Goal: Task Accomplishment & Management: Use online tool/utility

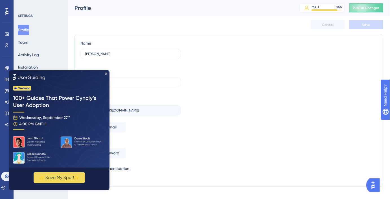
click at [106, 72] on img at bounding box center [59, 118] width 100 height 97
click at [105, 72] on div "✨ Save My Spot!✨" at bounding box center [59, 130] width 100 height 120
click at [108, 74] on img at bounding box center [59, 118] width 100 height 97
click at [105, 73] on icon "Close Preview" at bounding box center [106, 73] width 2 height 2
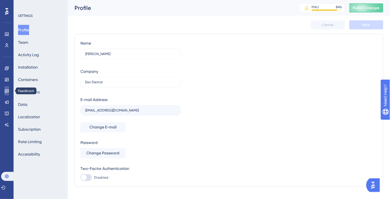
click at [5, 90] on link at bounding box center [7, 90] width 5 height 9
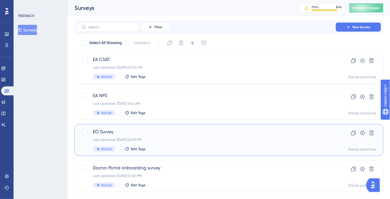
click at [180, 129] on span "EO Survey" at bounding box center [206, 131] width 227 height 7
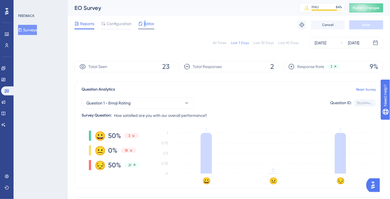
click at [144, 27] on div "Editor" at bounding box center [146, 24] width 16 height 9
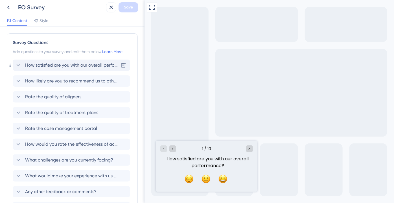
click at [16, 67] on icon at bounding box center [18, 65] width 7 height 7
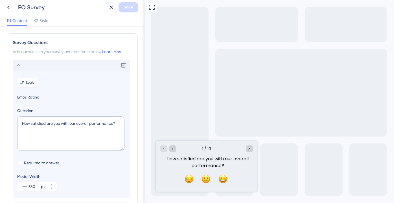
scroll to position [33, 0]
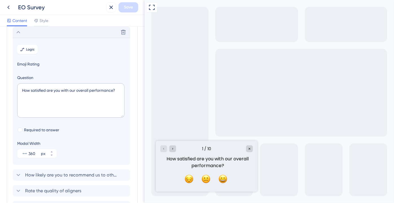
click at [25, 61] on span "Emoji Rating" at bounding box center [71, 64] width 108 height 7
click at [28, 64] on span "Emoji Rating" at bounding box center [71, 64] width 108 height 7
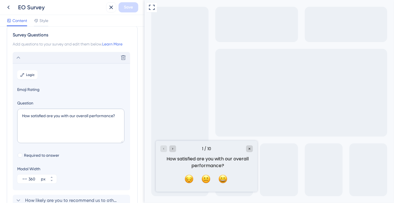
scroll to position [7, 0]
click at [79, 116] on textarea "How satisfied are you with our overall performance?" at bounding box center [70, 126] width 107 height 34
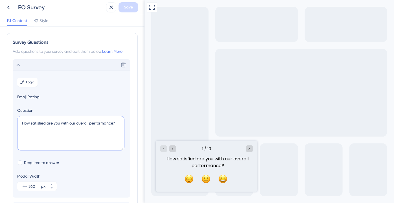
scroll to position [0, 0]
click at [41, 20] on span "Style" at bounding box center [43, 20] width 9 height 7
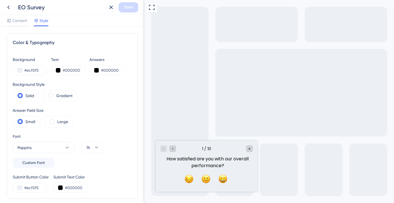
click at [17, 26] on div "Content Style" at bounding box center [72, 21] width 144 height 12
click at [15, 22] on span "Content" at bounding box center [19, 20] width 15 height 7
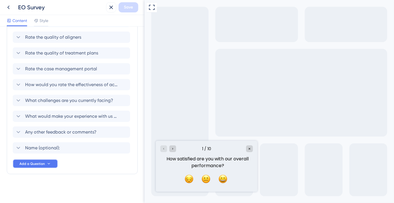
click at [51, 159] on button "Add a Question" at bounding box center [35, 163] width 45 height 9
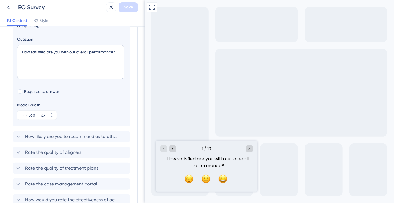
scroll to position [58, 0]
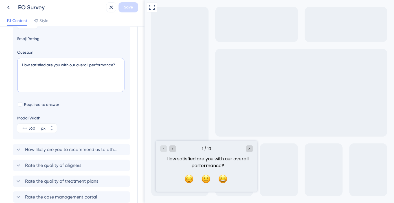
click at [116, 68] on textarea "How satisfied are you with our overall performance?" at bounding box center [70, 75] width 107 height 34
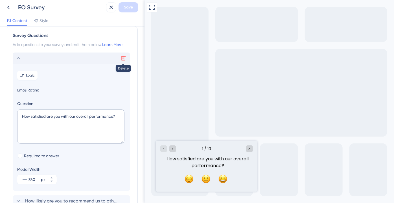
click at [124, 56] on icon at bounding box center [123, 58] width 6 height 6
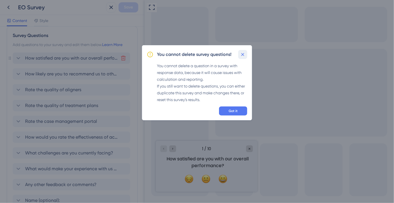
click at [241, 55] on icon at bounding box center [243, 55] width 6 height 6
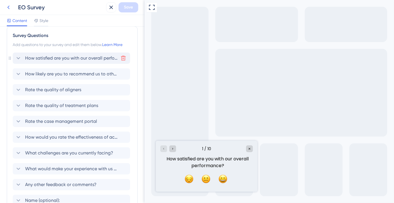
click at [7, 6] on icon at bounding box center [8, 7] width 7 height 7
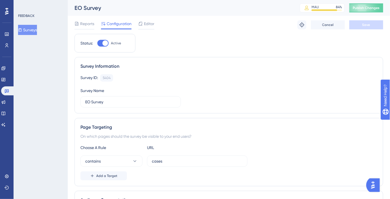
click at [31, 27] on button "Surveys" at bounding box center [27, 30] width 19 height 10
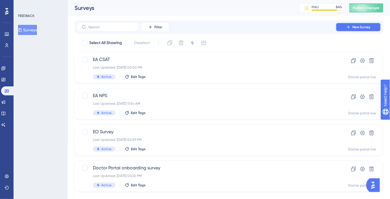
click at [349, 27] on icon at bounding box center [348, 27] width 5 height 5
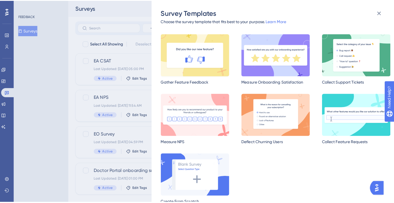
scroll to position [13, 0]
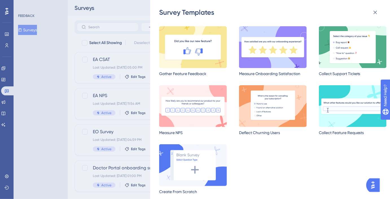
click at [205, 164] on img at bounding box center [193, 165] width 68 height 42
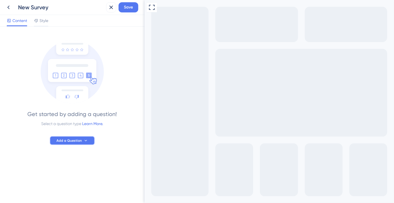
click at [65, 138] on button "Add a Question" at bounding box center [72, 140] width 45 height 9
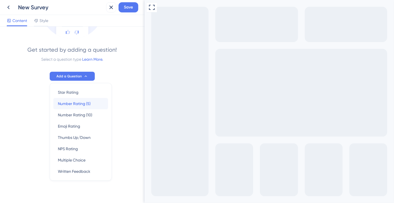
click at [73, 107] on div "Number Rating (5) Number Rating (5)" at bounding box center [81, 103] width 46 height 11
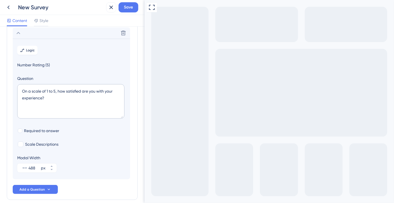
scroll to position [33, 0]
click at [70, 101] on textarea "On a scale of 1 to 5, how satisfied are you with your experience?" at bounding box center [70, 100] width 107 height 34
paste textarea "How satisfied are you with our overall performa"
type textarea "How satisfied are you with our overall performance?"
click at [54, 144] on span "Scale Descriptions" at bounding box center [41, 143] width 33 height 7
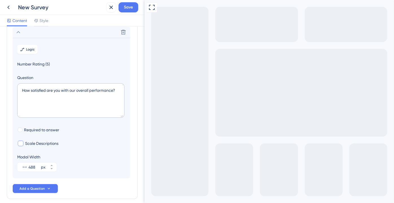
checkbox input "true"
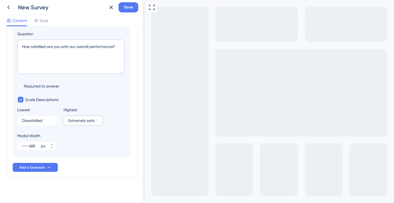
scroll to position [80, 0]
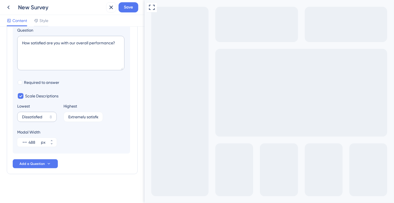
click at [39, 112] on label "Dissatisfied 8" at bounding box center [36, 117] width 39 height 10
click at [39, 115] on input "Dissatisfied" at bounding box center [34, 117] width 25 height 4
paste input "(Very Dissatisfied)"
type input "Very Dissatisfied"
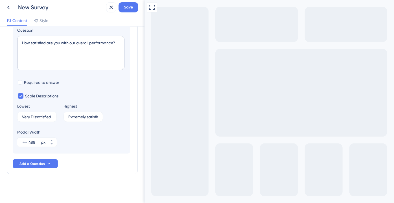
drag, startPoint x: 84, startPoint y: 126, endPoint x: 79, endPoint y: 120, distance: 8.0
click at [84, 127] on section "Logic Number Rating (5) Question How satisfied are you with our overall perform…" at bounding box center [71, 71] width 117 height 163
click at [79, 119] on label "Extremely satisfied 1" at bounding box center [82, 117] width 39 height 10
click at [79, 119] on input "Extremely satisfied" at bounding box center [81, 117] width 26 height 4
paste input "(Very Satisfied)"
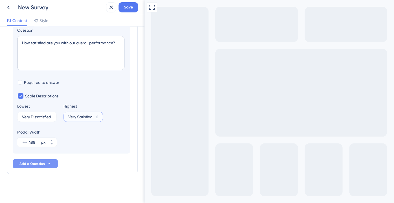
type input "Very Satisfied"
click at [54, 164] on button "Add a Question" at bounding box center [35, 163] width 45 height 9
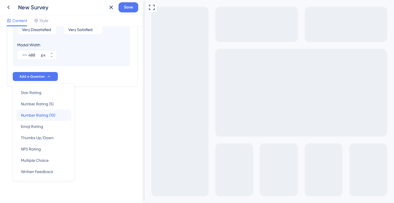
click at [50, 119] on div "Number Rating (10) Number Rating (10)" at bounding box center [44, 114] width 46 height 11
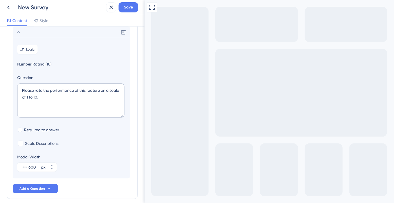
scroll to position [49, 0]
click at [31, 185] on button "Add a Question" at bounding box center [35, 188] width 45 height 9
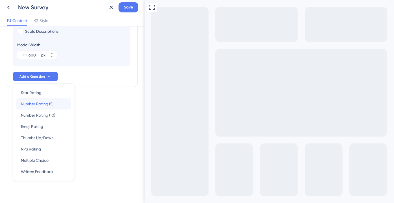
click at [47, 102] on span "Number Rating (5)" at bounding box center [37, 103] width 33 height 7
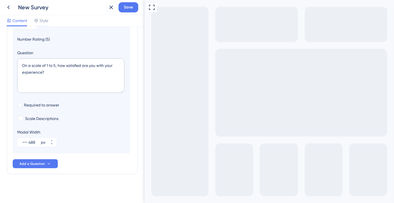
scroll to position [65, 0]
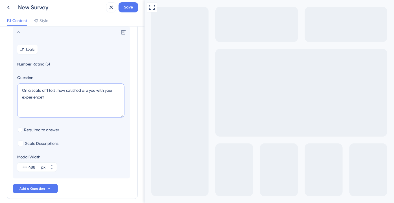
click at [58, 103] on textarea "On a scale of 1 to 5, how satisfied are you with your experience?" at bounding box center [70, 100] width 107 height 34
paste textarea "Quality of aligners"
click at [44, 89] on textarea "Please rate Quality of aligners" at bounding box center [70, 100] width 107 height 34
click at [73, 91] on textarea "Please rate the quality of aligners" at bounding box center [70, 100] width 107 height 34
type textarea "Please rate the quality of aligners"
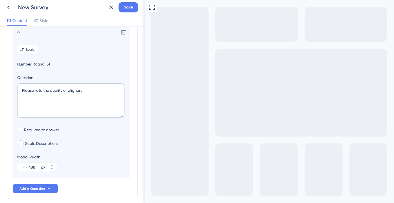
click at [33, 142] on span "Scale Descriptions" at bounding box center [41, 143] width 33 height 7
checkbox input "true"
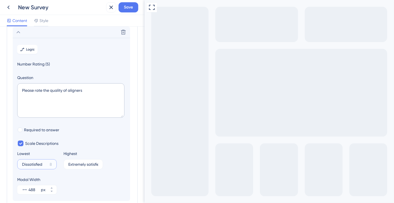
click at [38, 163] on input "Dissatisfied" at bounding box center [34, 164] width 25 height 4
paste input "Very Poor,"
type input "Very Poor"
click at [84, 167] on label "Extremely satisfied 1" at bounding box center [82, 164] width 39 height 10
click at [84, 166] on input "Extremely satisfied" at bounding box center [81, 164] width 26 height 4
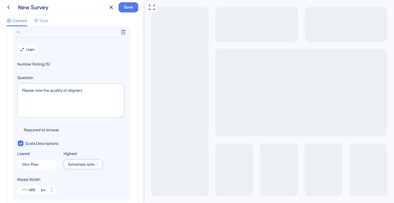
scroll to position [0, 7]
paste input "cellent):"
type input "Excellent"
click at [21, 34] on icon at bounding box center [18, 32] width 7 height 7
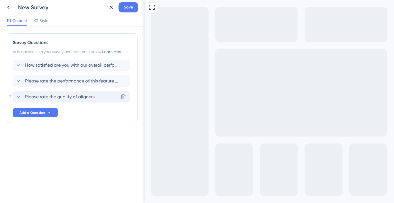
click at [19, 95] on icon at bounding box center [18, 96] width 7 height 7
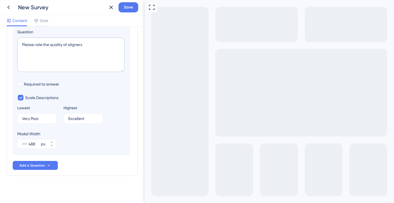
scroll to position [112, 0]
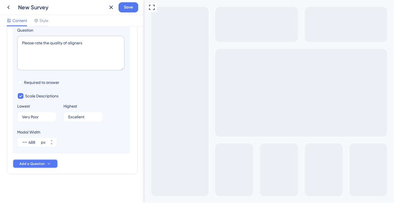
click at [43, 163] on span "Add a Question" at bounding box center [31, 163] width 25 height 5
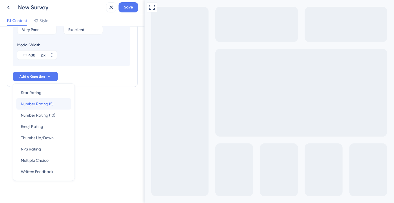
click at [41, 107] on div "Number Rating (5) Number Rating (5)" at bounding box center [44, 103] width 46 height 11
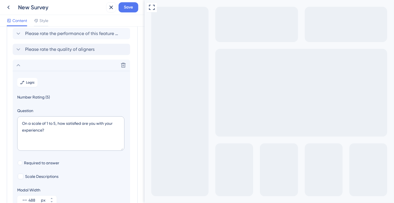
scroll to position [29, 0]
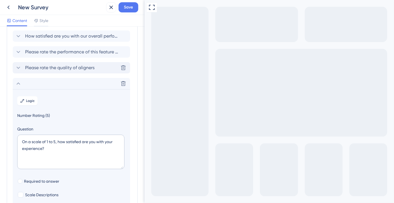
click at [28, 69] on span "Please rate the quality of aligners" at bounding box center [59, 67] width 69 height 7
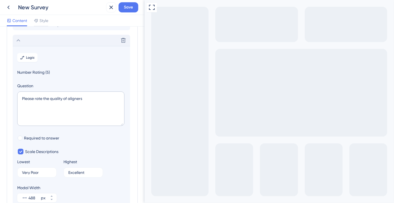
scroll to position [65, 0]
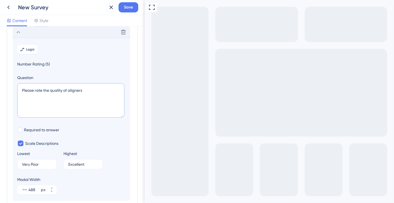
click at [67, 100] on textarea "Please rate the quality of aligners" at bounding box center [70, 100] width 107 height 34
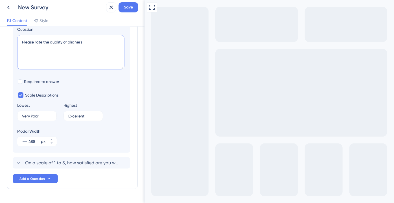
scroll to position [128, 0]
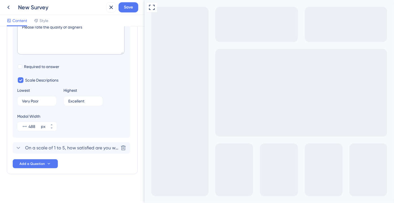
click at [64, 153] on div "How satisfied are you with our overall performance? Please rate the performance…" at bounding box center [72, 50] width 119 height 236
click at [64, 149] on span "On a scale of 1 to 5, how satisfied are you with your experience?" at bounding box center [71, 147] width 93 height 7
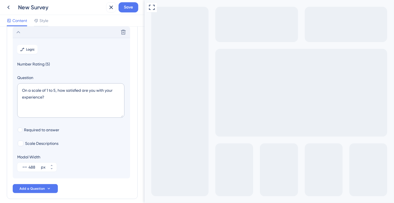
scroll to position [80, 0]
click at [59, 102] on textarea "On a scale of 1 to 5, how satisfied are you with your experience?" at bounding box center [70, 100] width 107 height 34
paste textarea "Please rate the quality of aligners"
click at [72, 90] on textarea "Please rate the quality of aligners" at bounding box center [70, 100] width 107 height 34
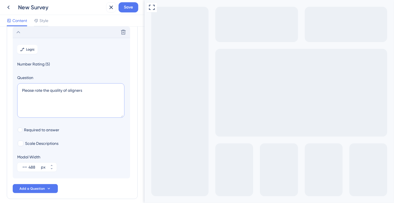
paste textarea "of treatment plan"
click at [71, 91] on textarea "Please rate the quality of of treatment plans" at bounding box center [70, 100] width 107 height 34
click at [72, 91] on textarea "Please rate the quality of of treatment plans" at bounding box center [70, 100] width 107 height 34
click at [95, 86] on textarea "Please rate the quality of treatment plans" at bounding box center [70, 100] width 107 height 34
type textarea "Please rate the quality of treatment plans"
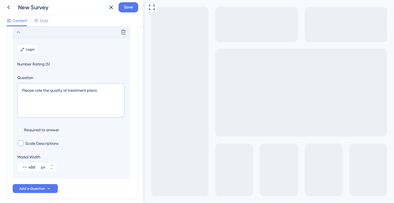
click at [46, 142] on span "Scale Descriptions" at bounding box center [41, 143] width 33 height 7
checkbox input "true"
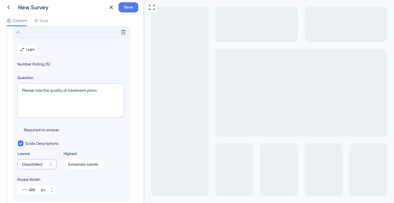
click at [43, 165] on input "Dissatisfied" at bounding box center [34, 164] width 25 height 4
paste input "Very Poor,"
type input "Very Poor"
click at [86, 165] on input "Extremely satisfied" at bounding box center [81, 164] width 26 height 4
paste input "cellent):"
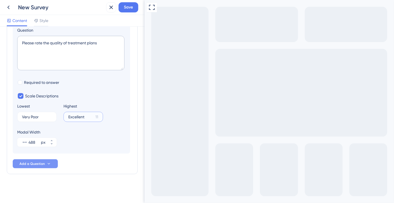
type input "Excellent"
click at [49, 163] on icon at bounding box center [49, 163] width 5 height 5
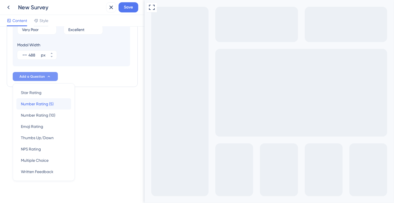
click at [46, 105] on span "Number Rating (5)" at bounding box center [37, 103] width 33 height 7
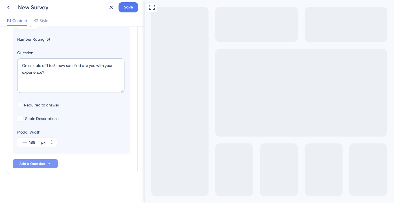
scroll to position [96, 0]
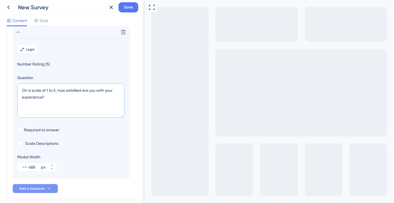
click at [53, 98] on textarea "On a scale of 1 to 5, how satisfied are you with your experience?" at bounding box center [70, 100] width 107 height 34
paste textarea "Please rate the quality of aligners"
drag, startPoint x: 49, startPoint y: 90, endPoint x: 101, endPoint y: 90, distance: 52.4
click at [101, 90] on textarea "Please rate the quality of aligners" at bounding box center [70, 100] width 107 height 34
paste textarea "Doctor portal case managemen t system"
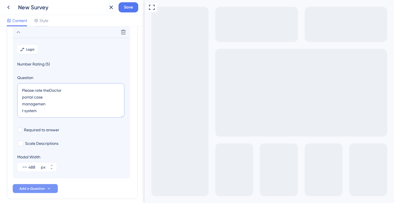
click at [48, 90] on textarea "Please rate theDoctor portal case managemen t system" at bounding box center [70, 100] width 107 height 34
click at [79, 92] on textarea "Please rate the Doctor portal case managemen t system" at bounding box center [70, 100] width 107 height 34
click at [93, 89] on textarea "Please rate the Doctor portal case managemen t system" at bounding box center [70, 100] width 107 height 34
click at [108, 92] on textarea "Please rate the Doctor portal case managemen t system" at bounding box center [70, 100] width 107 height 34
click at [109, 93] on textarea "Please rate the Doctor portal case management system" at bounding box center [70, 100] width 107 height 34
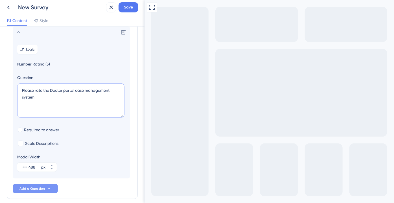
click at [114, 88] on textarea "Please rate the Doctor portal case management system" at bounding box center [70, 100] width 107 height 34
type textarea "Please rate the Doctor portal case management system"
click at [54, 141] on span "Scale Descriptions" at bounding box center [41, 143] width 33 height 7
checkbox input "true"
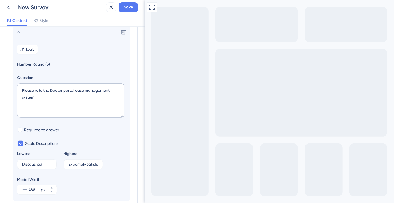
click at [37, 172] on section "Logic Number Rating (5) Question Please rate the Doctor portal case management …" at bounding box center [71, 119] width 117 height 163
click at [32, 163] on input "Dissatisfied" at bounding box center [34, 164] width 25 height 4
click at [32, 162] on input "Dissatisfied" at bounding box center [34, 164] width 25 height 4
click at [68, 162] on input "Extremely satisfied" at bounding box center [81, 164] width 26 height 4
click at [70, 162] on input "Extremely satisfied" at bounding box center [81, 164] width 26 height 4
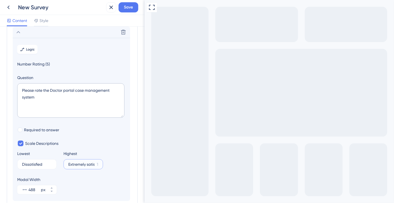
click at [71, 161] on label "Extremely satisfied 1" at bounding box center [82, 164] width 39 height 10
click at [71, 162] on input "Extremely satisfied" at bounding box center [81, 164] width 26 height 4
paste input "cellent):"
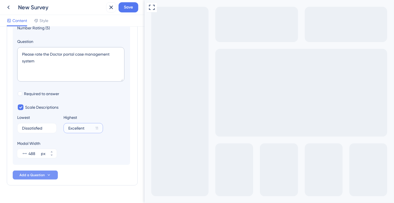
scroll to position [143, 0]
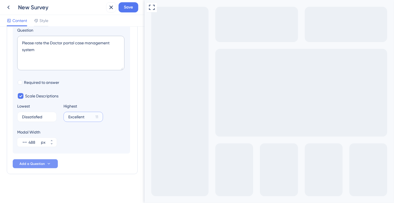
type input "Excellent"
click at [47, 167] on button "Add a Question" at bounding box center [35, 163] width 45 height 9
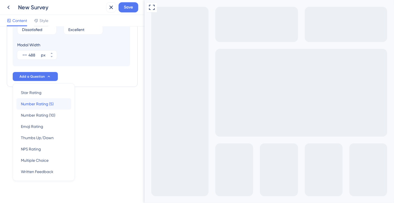
click at [65, 107] on div "Number Rating (5) Number Rating (5)" at bounding box center [44, 103] width 46 height 11
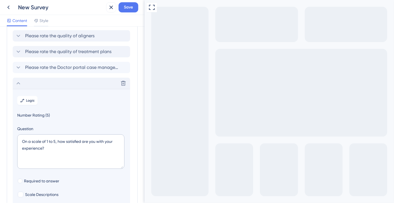
scroll to position [61, 0]
click at [18, 70] on icon at bounding box center [18, 67] width 7 height 7
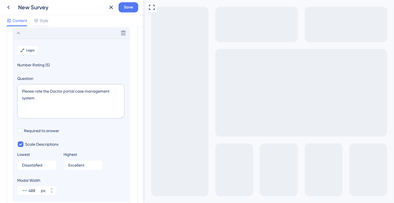
scroll to position [96, 0]
click at [65, 89] on textarea "Please rate the Doctor portal case management system" at bounding box center [70, 100] width 107 height 34
type textarea "Please rate the Doctor Portal case management system"
click at [35, 166] on label "Dissatisfied 8" at bounding box center [36, 164] width 39 height 10
click at [35, 166] on input "Dissatisfied" at bounding box center [34, 164] width 25 height 4
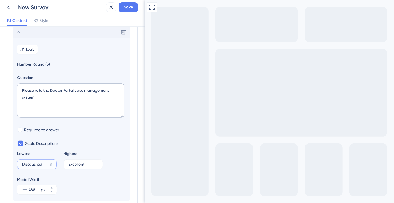
paste input "Very Poor,"
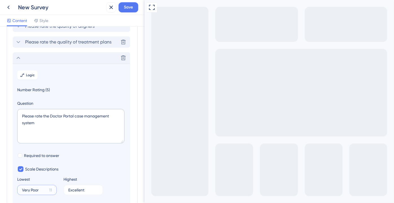
type input "Very Poor"
click at [31, 43] on span "Please rate the quality of treatment plans" at bounding box center [68, 42] width 86 height 7
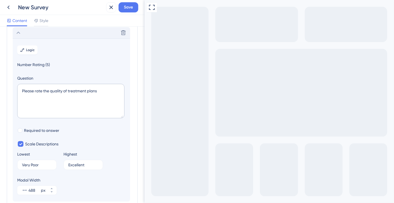
scroll to position [80, 0]
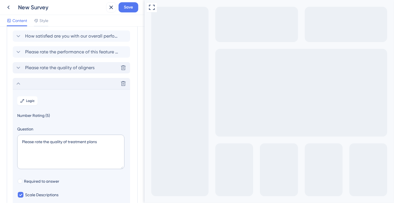
click at [35, 70] on span "Please rate the quality of aligners" at bounding box center [59, 67] width 69 height 7
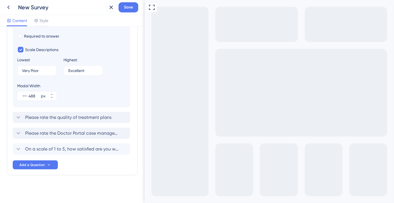
scroll to position [159, 0]
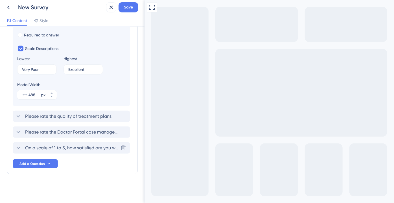
click at [42, 145] on span "On a scale of 1 to 5, how satisfied are you with your experience?" at bounding box center [71, 147] width 93 height 7
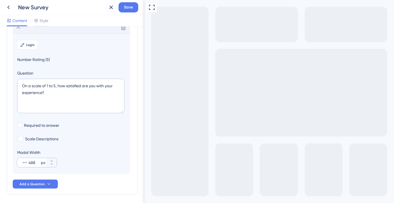
scroll to position [112, 0]
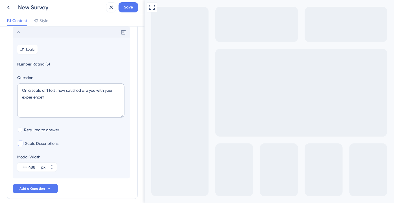
click at [36, 140] on span "Scale Descriptions" at bounding box center [41, 143] width 33 height 7
checkbox input "true"
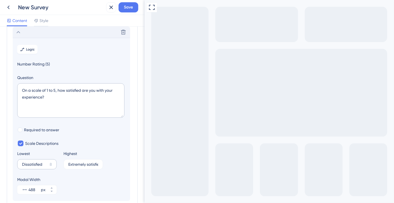
click at [36, 160] on label "Dissatisfied 8" at bounding box center [36, 164] width 39 height 10
click at [36, 162] on input "Dissatisfied" at bounding box center [34, 164] width 25 height 4
paste input "Very Poor,"
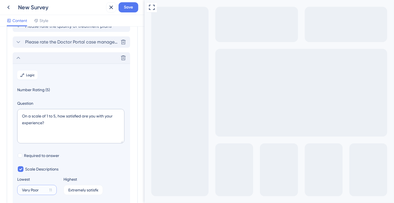
type input "Very Poor"
click at [50, 41] on span "Please rate the Doctor Portal case management system" at bounding box center [71, 42] width 93 height 7
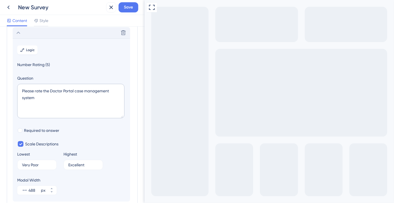
scroll to position [96, 0]
click at [86, 164] on input "Excellent" at bounding box center [80, 164] width 25 height 4
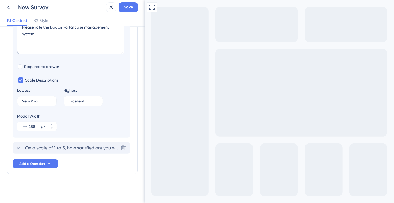
click at [40, 148] on span "On a scale of 1 to 5, how satisfied are you with your experience?" at bounding box center [71, 147] width 93 height 7
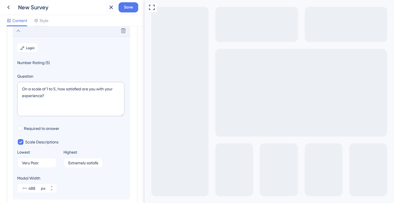
scroll to position [112, 0]
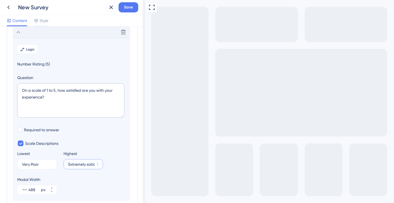
click at [84, 163] on input "Extremely satisfied" at bounding box center [81, 164] width 26 height 4
paste input "cellent"
type input "Excellent"
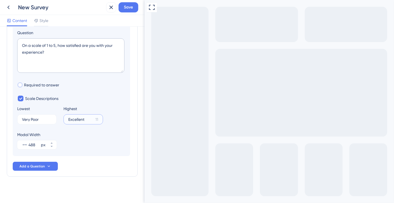
scroll to position [159, 0]
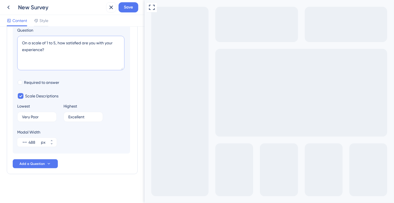
click at [49, 52] on textarea "On a scale of 1 to 5, how satisfied are you with your experience?" at bounding box center [70, 53] width 107 height 34
paste textarea "Effectivenes s in achieving desired outcomes"
click at [49, 44] on textarea "Effectivenes s in achieving desired outcomes" at bounding box center [70, 53] width 107 height 34
click at [49, 40] on textarea "Effectivenes s in achieving desired outcomes" at bounding box center [70, 53] width 107 height 34
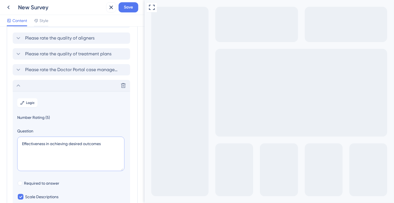
scroll to position [57, 0]
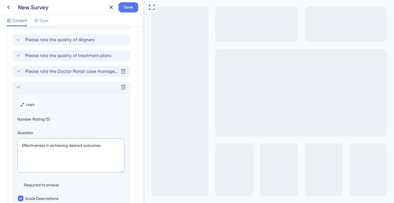
type textarea "Effectiveness in achieving desired outcomes"
click at [26, 70] on span "Please rate the Doctor Portal case management system" at bounding box center [71, 71] width 93 height 7
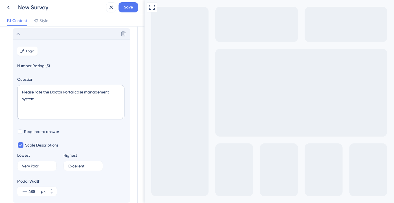
scroll to position [96, 0]
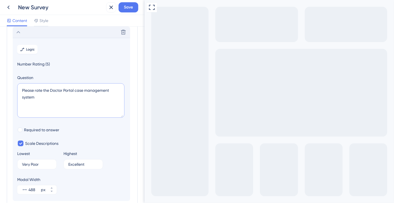
drag, startPoint x: 49, startPoint y: 92, endPoint x: 17, endPoint y: 88, distance: 33.0
click at [17, 88] on section "Logic Number Rating (5) Question Please rate the Doctor Portal case management …" at bounding box center [71, 119] width 117 height 163
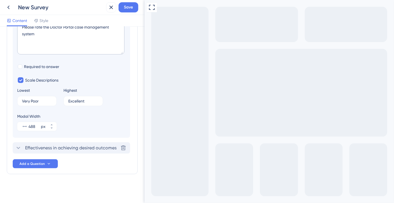
click at [54, 151] on div "Effectiveness in achieving desired outcomes Delete" at bounding box center [71, 147] width 117 height 11
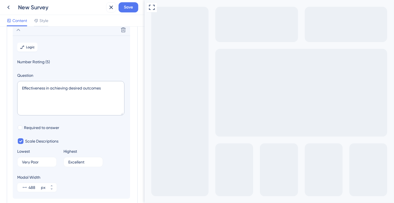
scroll to position [112, 0]
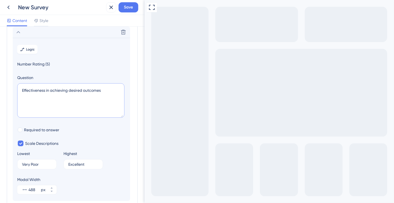
click at [23, 90] on textarea "Effectiveness in achieving desired outcomes" at bounding box center [70, 100] width 107 height 34
paste textarea "Please rate the"
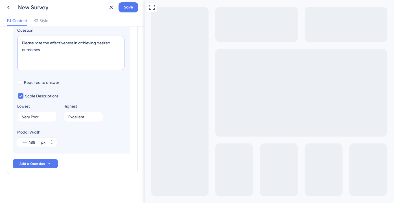
scroll to position [159, 0]
type textarea "Please rate the effectiveness in achieving desired outcomes"
click at [48, 163] on icon at bounding box center [49, 163] width 2 height 1
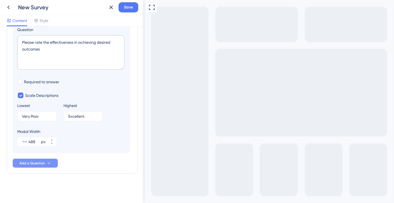
scroll to position [159, 0]
click at [35, 168] on div "Survey Questions Add questions to your survey and edit them below. Learn More H…" at bounding box center [72, 24] width 131 height 300
click at [34, 162] on span "Add a Question" at bounding box center [31, 163] width 25 height 5
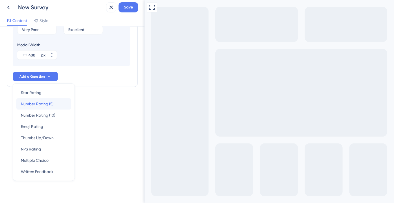
click at [41, 103] on span "Number Rating (5)" at bounding box center [37, 103] width 33 height 7
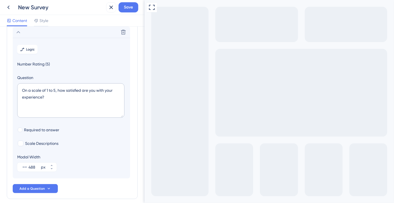
scroll to position [128, 0]
click at [44, 98] on textarea "On a scale of 1 to 5, how satisfied are you with your experience?" at bounding box center [70, 100] width 107 height 34
paste textarea "Support provided through portal inbox"
click at [41, 90] on textarea "Support provided through portal inbox" at bounding box center [70, 100] width 107 height 34
click at [61, 92] on textarea "Support provided through portal inbox" at bounding box center [70, 100] width 107 height 34
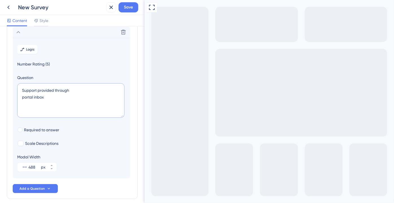
click at [79, 92] on textarea "Support provided through portal inbox" at bounding box center [70, 100] width 107 height 34
type textarea "Support provided through portal inbox"
click at [32, 145] on span "Scale Descriptions" at bounding box center [41, 143] width 33 height 7
checkbox input "true"
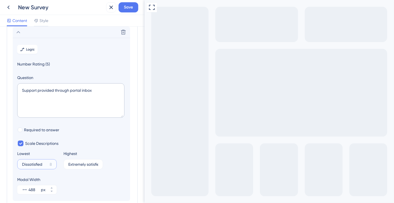
click at [29, 164] on input "Dissatisfied" at bounding box center [34, 164] width 25 height 4
paste input "Very Poor,"
type input "Very Poor"
click at [77, 167] on label "Extremely satisfied 1" at bounding box center [82, 164] width 39 height 10
click at [77, 166] on input "Extremely satisfied" at bounding box center [81, 164] width 26 height 4
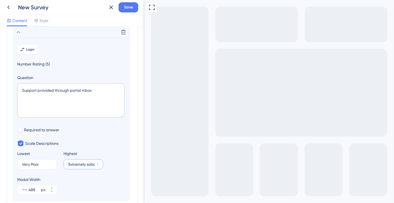
scroll to position [0, 7]
paste input "cellent"
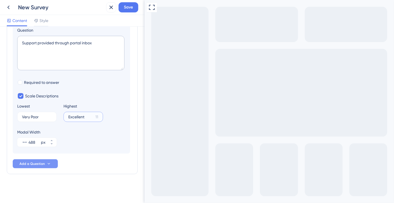
type input "Excellent"
click at [38, 164] on span "Add a Question" at bounding box center [31, 163] width 25 height 5
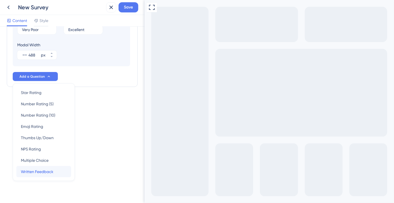
click at [51, 170] on span "Written Feedback" at bounding box center [37, 171] width 32 height 7
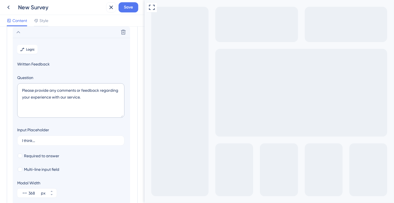
scroll to position [143, 0]
click at [56, 94] on textarea "Please provide any comments or feedback regarding your experience with our serv…" at bounding box center [70, 100] width 107 height 34
paste textarea "What challenges are you currently facing?"
type textarea "What challenges are you currently facing?"
click at [41, 168] on span "Multi-line input field" at bounding box center [41, 169] width 35 height 7
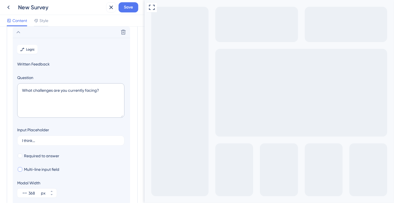
checkbox input "true"
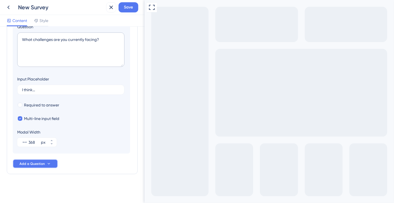
click at [48, 161] on icon at bounding box center [49, 163] width 5 height 5
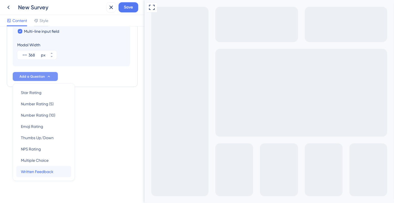
click at [52, 173] on span "Written Feedback" at bounding box center [37, 171] width 32 height 7
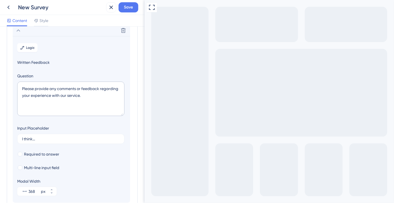
scroll to position [159, 0]
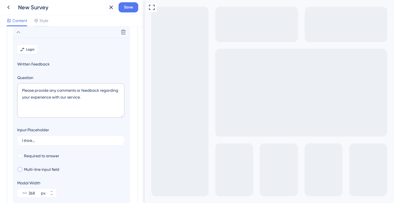
click at [50, 168] on span "Multi-line input field" at bounding box center [41, 169] width 35 height 7
checkbox input "true"
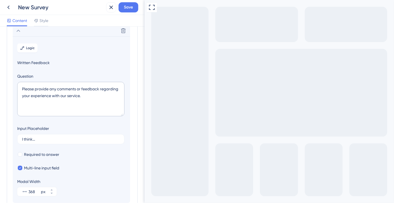
scroll to position [159, 0]
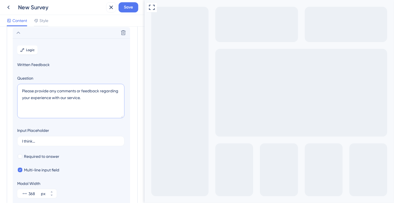
click at [45, 108] on textarea "Please provide any comments or feedback regarding your experience with our serv…" at bounding box center [70, 101] width 107 height 34
paste textarea "What would make your experience with us even better?"
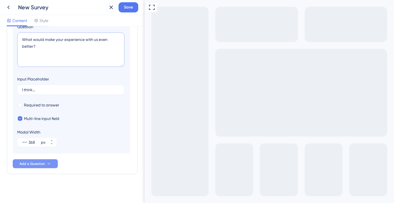
type textarea "What would make your experience with us even better?"
click at [42, 162] on span "Add a Question" at bounding box center [31, 163] width 25 height 5
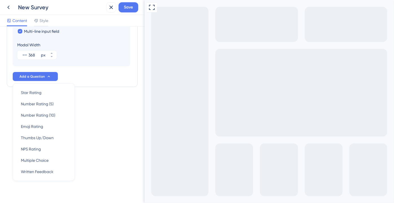
click at [97, 122] on div "Survey Questions Add questions to your survey and edit them below. Learn More H…" at bounding box center [72, 114] width 144 height 176
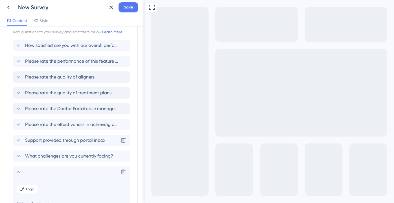
scroll to position [0, 0]
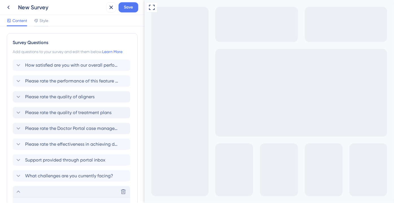
click at [22, 190] on div "Delete" at bounding box center [71, 191] width 117 height 11
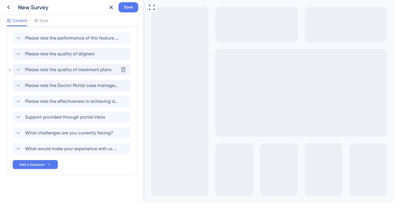
scroll to position [44, 0]
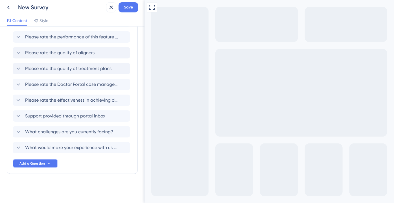
click at [50, 165] on button "Add a Question" at bounding box center [35, 163] width 45 height 9
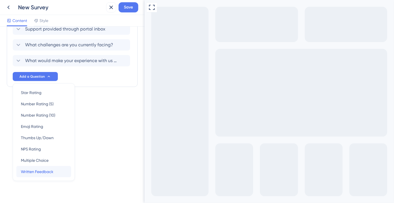
click at [50, 170] on span "Written Feedback" at bounding box center [37, 171] width 32 height 7
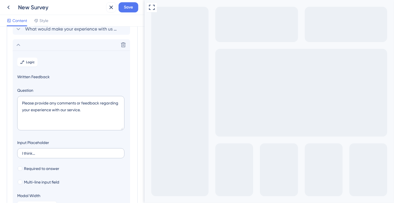
scroll to position [175, 0]
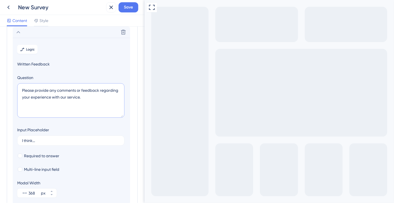
click at [48, 103] on textarea "Please provide any comments or feedback regarding your experience with our serv…" at bounding box center [70, 100] width 107 height 34
type textarea "Name (optional)"
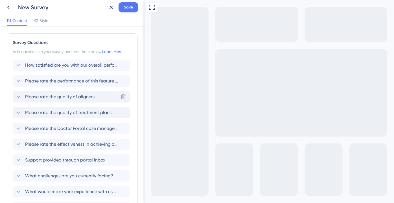
scroll to position [0, 0]
click at [40, 22] on span "Style" at bounding box center [43, 20] width 9 height 7
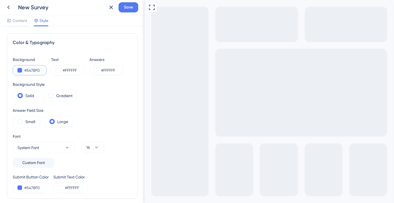
click at [18, 69] on button at bounding box center [19, 70] width 5 height 5
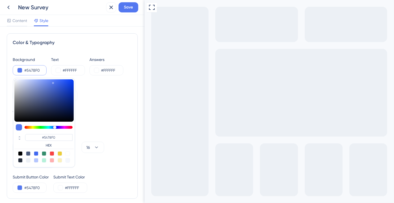
click at [27, 159] on div at bounding box center [28, 160] width 5 height 5
type input "#ecf0f5"
type input "#ECF0F5"
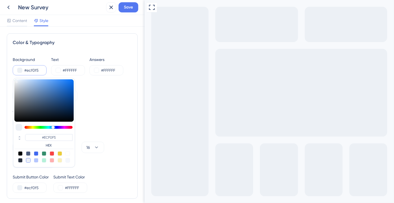
click at [105, 85] on div "Background Style Solid Gradient" at bounding box center [72, 91] width 119 height 20
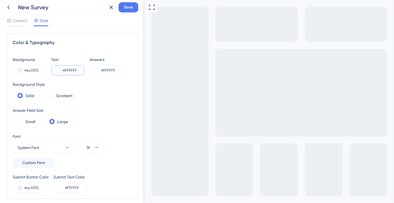
click at [55, 71] on div "#FFFFFF" at bounding box center [68, 70] width 34 height 10
click at [58, 71] on button at bounding box center [58, 70] width 5 height 5
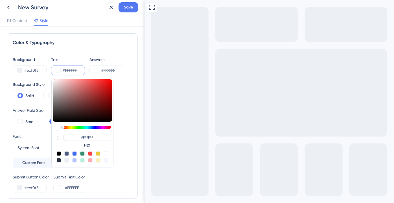
click at [56, 152] on div at bounding box center [58, 153] width 5 height 5
type input "#000000"
click at [124, 90] on div "Background Style Solid Gradient" at bounding box center [72, 91] width 119 height 20
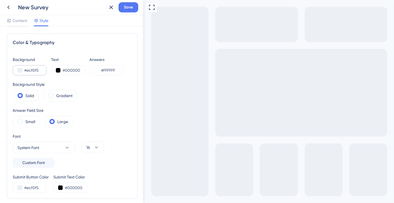
click at [20, 72] on div "#ecf0f5" at bounding box center [30, 70] width 34 height 10
click at [20, 71] on button at bounding box center [19, 70] width 5 height 5
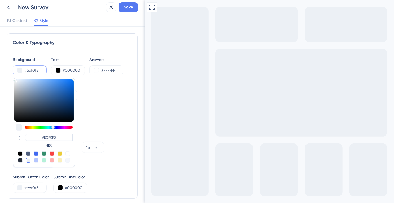
click at [39, 154] on div at bounding box center [43, 156] width 59 height 11
click at [39, 155] on div at bounding box center [43, 156] width 59 height 11
click at [35, 153] on div at bounding box center [36, 153] width 5 height 5
type input "#4169f0"
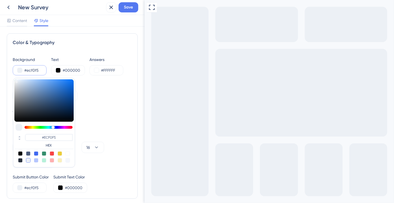
type input "#4169F0"
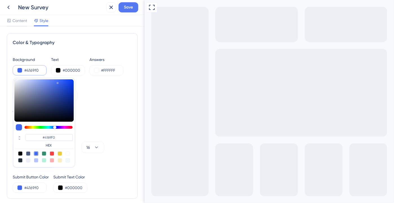
drag, startPoint x: 114, startPoint y: 93, endPoint x: 74, endPoint y: 81, distance: 41.4
click at [114, 92] on div "Background Style Solid Gradient" at bounding box center [72, 91] width 119 height 20
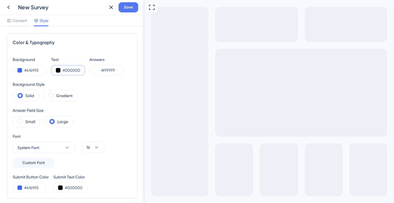
click at [58, 71] on button at bounding box center [58, 70] width 5 height 5
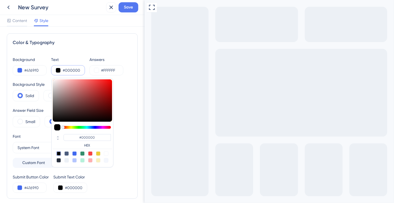
click at [65, 159] on div at bounding box center [66, 160] width 5 height 5
type input "#ecf0f5"
type input "#ECF0F5"
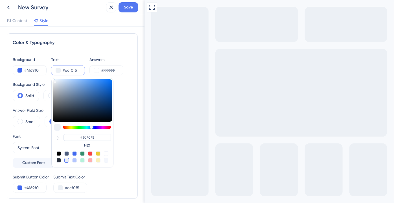
click at [118, 94] on div "Background Style Solid Gradient" at bounding box center [72, 91] width 119 height 20
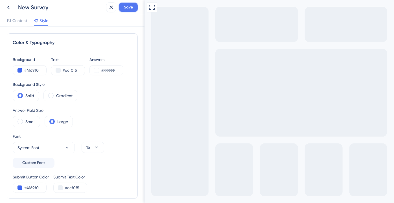
click at [132, 6] on span "Save" at bounding box center [128, 7] width 9 height 7
click at [7, 7] on icon at bounding box center [8, 7] width 7 height 7
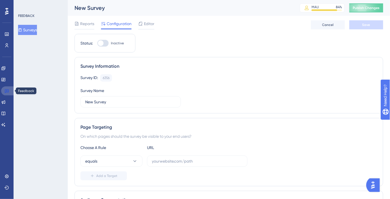
click at [9, 91] on link at bounding box center [8, 90] width 14 height 9
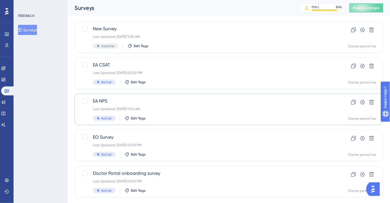
scroll to position [43, 0]
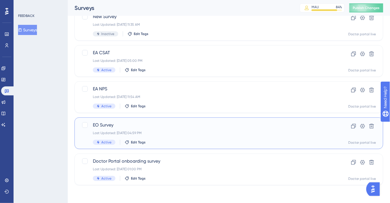
click at [143, 125] on span "EO Survey" at bounding box center [206, 124] width 227 height 7
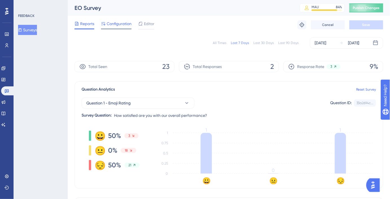
click at [123, 25] on span "Configuration" at bounding box center [119, 23] width 25 height 7
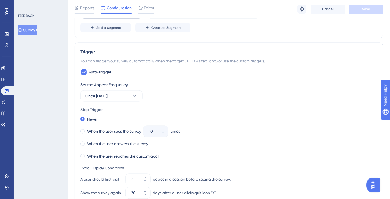
scroll to position [231, 0]
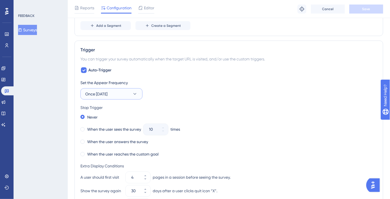
click at [133, 93] on icon at bounding box center [135, 94] width 6 height 6
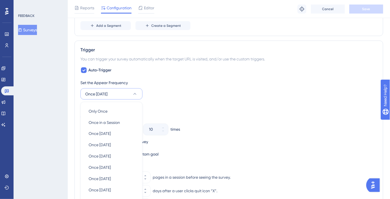
scroll to position [286, 0]
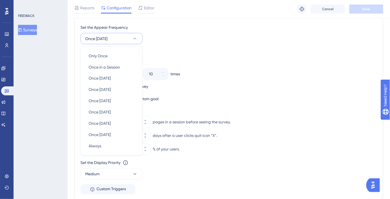
click at [167, 40] on div "Set the Appear Frequency Once [DATE] Only Once Only Once Once in a Session Once…" at bounding box center [228, 34] width 297 height 20
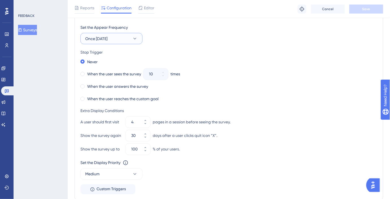
click at [133, 38] on icon at bounding box center [135, 39] width 6 height 6
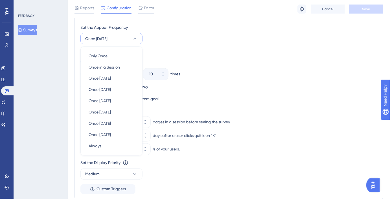
click at [169, 31] on div "Set the Appear Frequency Once [DATE] Only Once Only Once Once in a Session Once…" at bounding box center [228, 34] width 297 height 20
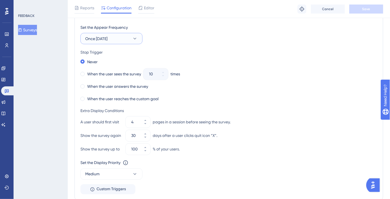
click at [131, 41] on button "Once [DATE]" at bounding box center [111, 38] width 62 height 11
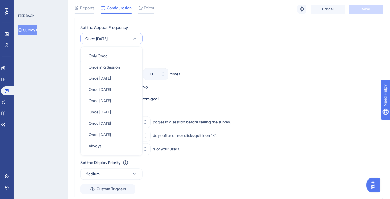
click at [173, 44] on div "Set the Appear Frequency Once [DATE] Only Once Only Once Once in a Session Once…" at bounding box center [228, 109] width 297 height 170
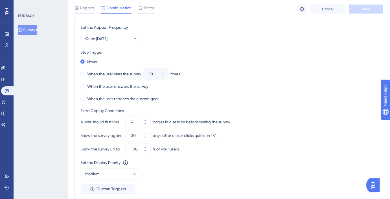
click at [32, 34] on button "Surveys" at bounding box center [27, 30] width 19 height 10
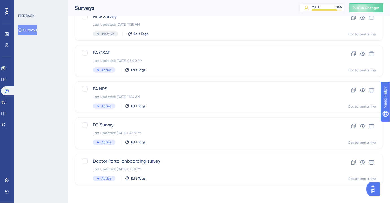
scroll to position [24, 0]
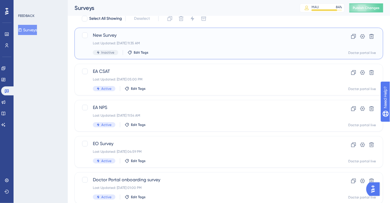
click at [142, 32] on span "New Survey" at bounding box center [206, 35] width 227 height 7
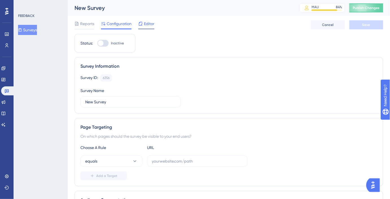
click at [148, 25] on span "Editor" at bounding box center [149, 23] width 10 height 7
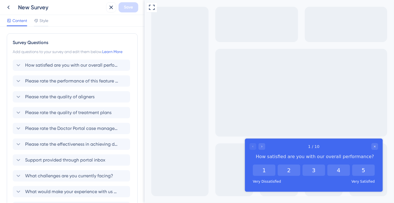
click at [13, 11] on div "New Survey" at bounding box center [53, 7] width 100 height 10
click at [10, 8] on icon at bounding box center [8, 7] width 7 height 7
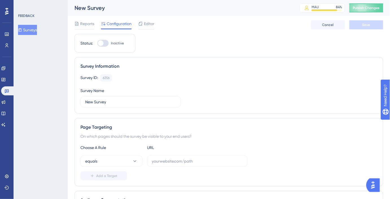
click at [37, 28] on button "Surveys" at bounding box center [27, 30] width 19 height 10
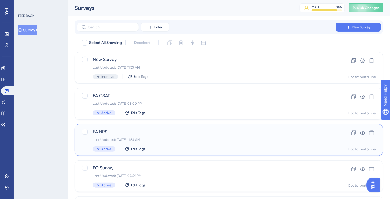
click at [113, 134] on span "EA NPS" at bounding box center [206, 131] width 227 height 7
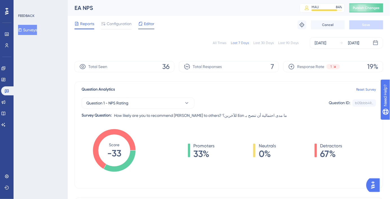
click at [142, 27] on div at bounding box center [140, 23] width 5 height 7
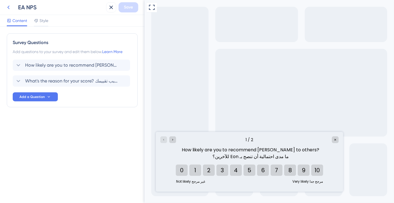
click at [11, 10] on icon at bounding box center [8, 7] width 7 height 7
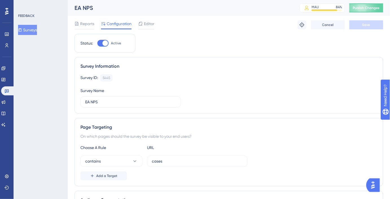
click at [31, 30] on button "Surveys" at bounding box center [27, 30] width 19 height 10
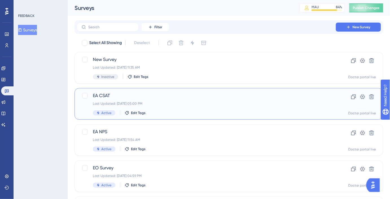
click at [127, 94] on span "EA CSAT" at bounding box center [206, 95] width 227 height 7
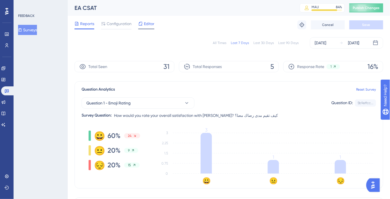
click at [150, 28] on div "Editor" at bounding box center [146, 24] width 16 height 9
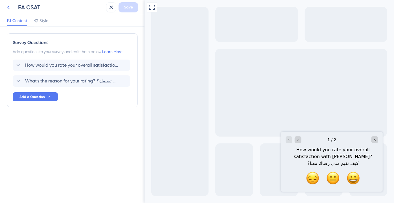
click at [10, 11] on button at bounding box center [8, 7] width 10 height 10
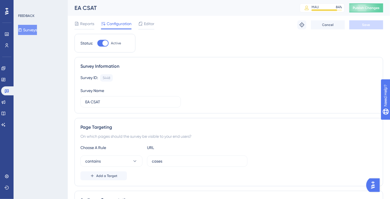
click at [34, 29] on button "Surveys" at bounding box center [27, 30] width 19 height 10
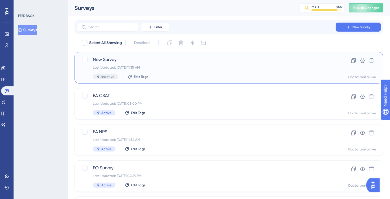
click at [111, 67] on div "Last Updated: [DATE] 11:35 AM" at bounding box center [206, 67] width 227 height 5
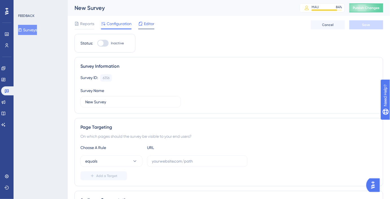
click at [144, 27] on span "Editor" at bounding box center [149, 23] width 10 height 7
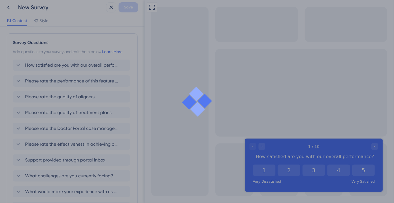
click at [45, 24] on div at bounding box center [197, 101] width 394 height 203
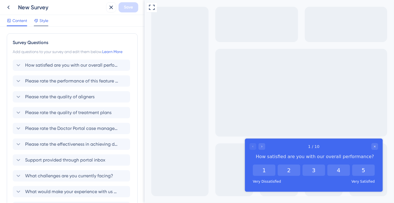
click at [43, 21] on span "Style" at bounding box center [43, 20] width 9 height 7
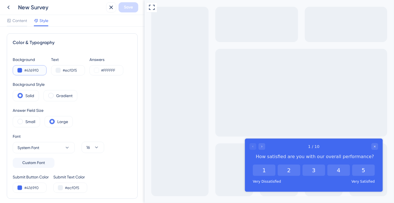
click at [20, 70] on button at bounding box center [19, 70] width 5 height 5
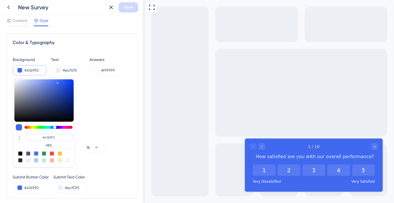
click at [28, 160] on div at bounding box center [28, 160] width 5 height 5
type input "#ecf0f5"
type input "#ECF0F5"
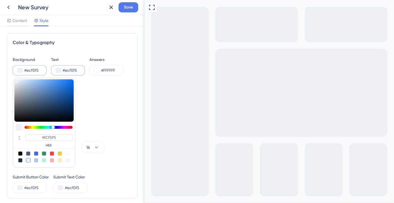
click at [58, 71] on button at bounding box center [58, 70] width 5 height 5
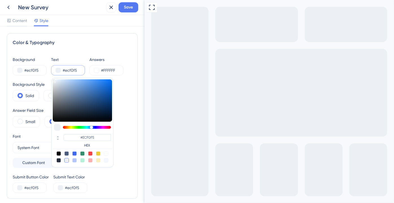
click at [58, 154] on div at bounding box center [58, 153] width 5 height 5
type input "#000000"
click at [75, 46] on div "Color & Typography Background #ecf0f5 Text #000000 #000000 HEX Answers #FFFFFF …" at bounding box center [72, 115] width 131 height 165
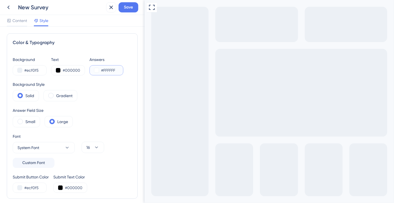
click at [96, 71] on button at bounding box center [96, 70] width 5 height 5
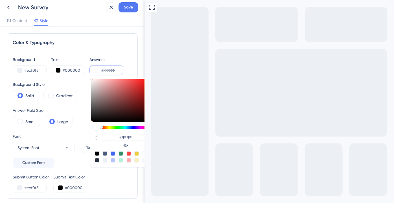
click at [97, 153] on div at bounding box center [97, 153] width 5 height 5
type input "#000000"
click at [101, 32] on div "Color & Typography Background #ecf0f5 Text #000000 Answers #000000 #000000 HEX …" at bounding box center [72, 114] width 144 height 176
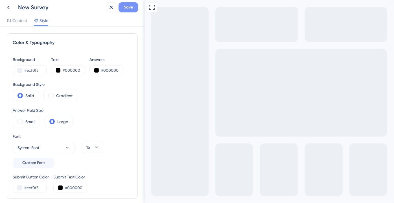
click at [122, 8] on button "Save" at bounding box center [128, 7] width 20 height 10
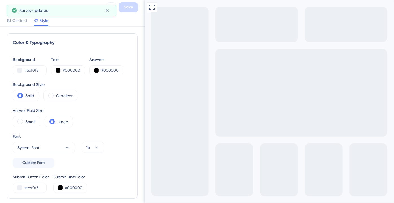
click at [10, 7] on div "Survey updated." at bounding box center [61, 11] width 109 height 12
click at [110, 11] on button at bounding box center [107, 10] width 9 height 9
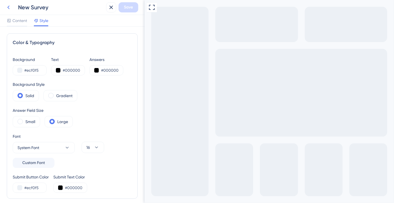
click at [7, 6] on icon at bounding box center [8, 7] width 7 height 7
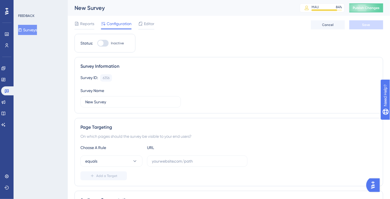
click at [36, 33] on button "Surveys" at bounding box center [27, 30] width 19 height 10
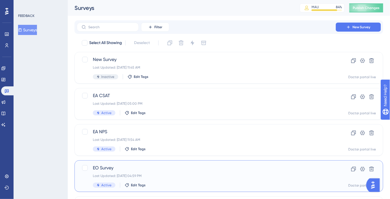
click at [153, 164] on div "EO Survey Last Updated: [DATE] 04:59 PM Active Edit Tags Clone Settings Delete …" at bounding box center [228, 176] width 308 height 32
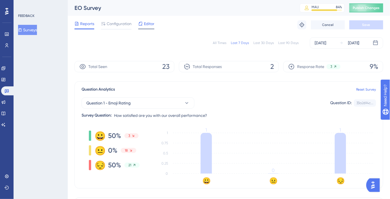
click at [147, 24] on span "Editor" at bounding box center [149, 23] width 10 height 7
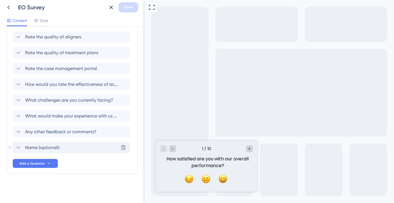
click at [65, 148] on div "Name (optional): Delete" at bounding box center [71, 147] width 117 height 11
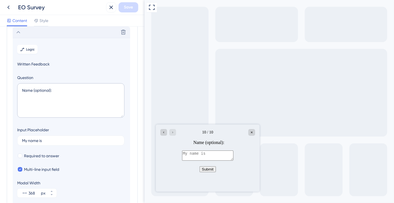
click at [16, 37] on div "Delete" at bounding box center [71, 31] width 117 height 11
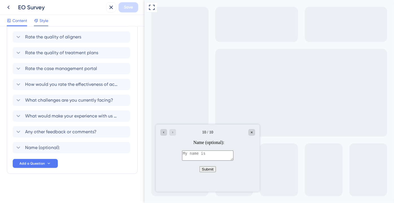
click at [38, 21] on icon at bounding box center [36, 20] width 5 height 5
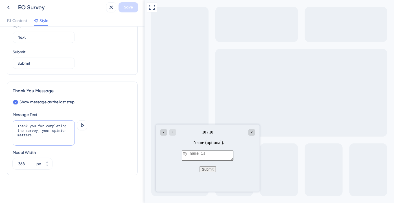
click at [48, 133] on textarea "Thank you for completing the survey, your opinion matters." at bounding box center [44, 132] width 62 height 25
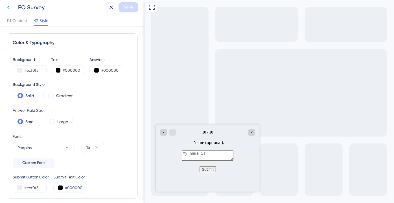
click at [10, 9] on icon at bounding box center [8, 7] width 7 height 7
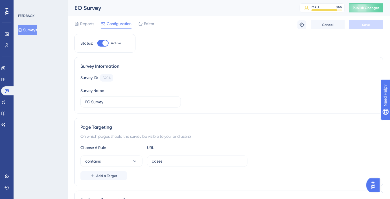
click at [25, 26] on button "Surveys" at bounding box center [27, 30] width 19 height 10
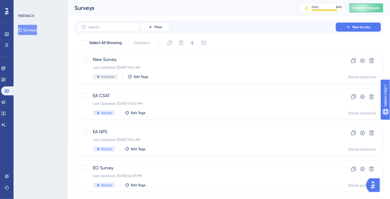
click at [125, 49] on div "Select All Showing Deselect New Survey Last Updated: [DATE] 11:45 AM Inactive E…" at bounding box center [228, 132] width 308 height 189
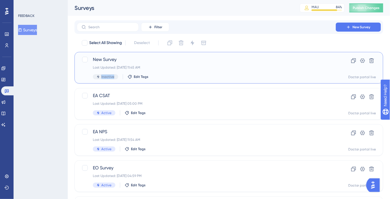
click at [128, 58] on span "New Survey" at bounding box center [206, 59] width 227 height 7
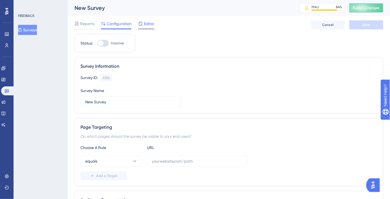
click at [144, 23] on span "Editor" at bounding box center [149, 23] width 10 height 7
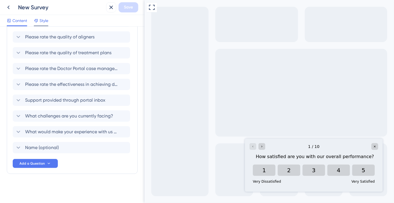
click at [45, 21] on span "Style" at bounding box center [43, 20] width 9 height 7
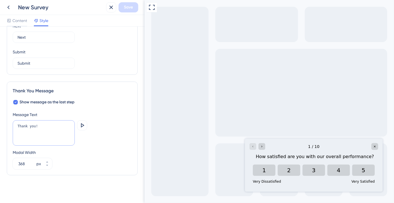
click at [38, 132] on textarea "Thank you!" at bounding box center [44, 132] width 62 height 25
paste textarea "for completing the survey, your opinion matters."
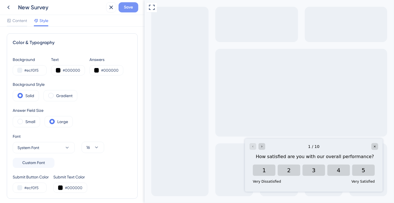
type textarea "Thank you for completing the survey, your opinion matters."
click at [133, 7] on button "Save" at bounding box center [128, 7] width 20 height 10
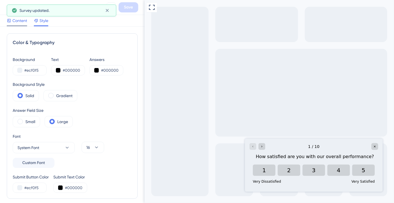
click at [20, 24] on div "Content" at bounding box center [17, 21] width 20 height 9
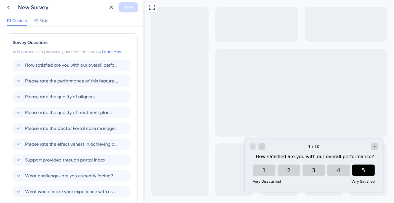
click at [363, 172] on button "5" at bounding box center [363, 169] width 23 height 11
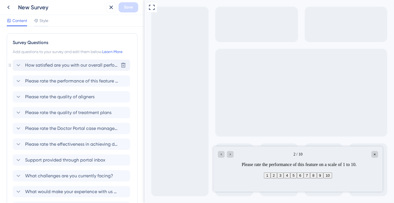
click at [79, 69] on div "How satisfied are you with our overall performance? [GEOGRAPHIC_DATA]" at bounding box center [71, 64] width 117 height 11
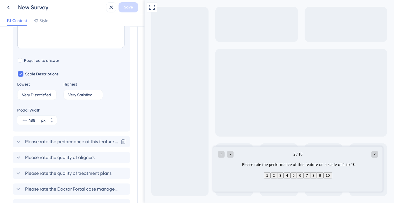
click at [83, 141] on span "Please rate the performance of this feature on a scale of 1 to 10." at bounding box center [71, 141] width 93 height 7
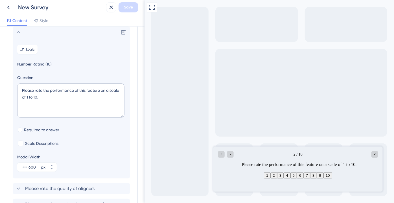
scroll to position [49, 0]
click at [100, 96] on textarea "Please rate the performance of this feature on a scale of 1 to 10." at bounding box center [70, 100] width 107 height 34
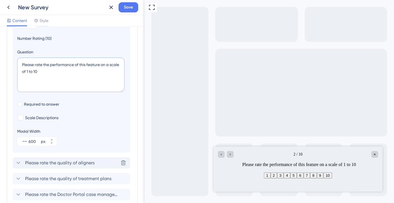
type textarea "Please rate the performance of this feature on a scale of 1 to 10"
click at [96, 165] on div "Please rate the quality of aligners Delete" at bounding box center [71, 162] width 117 height 11
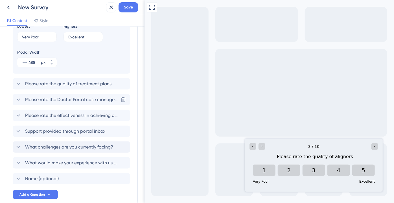
scroll to position [193, 0]
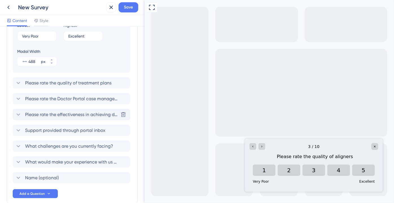
click at [68, 114] on span "Please rate the effectiveness in achieving desired outcomes" at bounding box center [71, 114] width 93 height 7
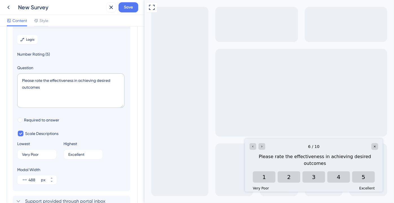
scroll to position [112, 0]
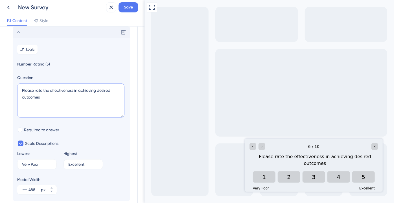
drag, startPoint x: 50, startPoint y: 90, endPoint x: 20, endPoint y: 89, distance: 29.4
click at [20, 89] on textarea "Please rate the effectiveness in achieving desired outcomes" at bounding box center [70, 100] width 107 height 34
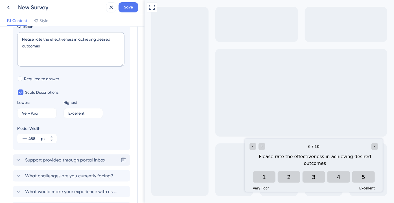
click at [63, 160] on span "Support provided through portal inbox" at bounding box center [65, 159] width 80 height 7
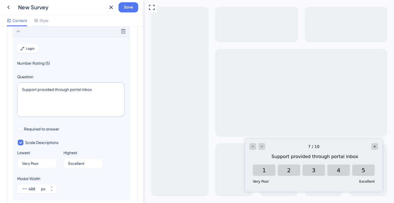
scroll to position [128, 0]
drag, startPoint x: 20, startPoint y: 88, endPoint x: 28, endPoint y: 91, distance: 8.3
click at [20, 87] on textarea "Support provided through portal inbox" at bounding box center [70, 100] width 107 height 34
paste textarea "Please rate the"
type textarea "Please rate the support provided through portal inbox"
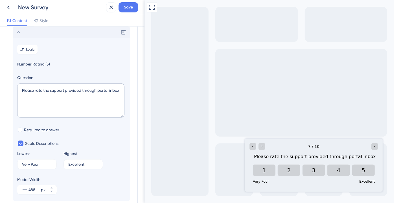
click at [62, 64] on span "Number Rating (5)" at bounding box center [71, 64] width 108 height 7
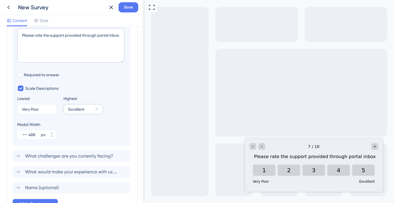
scroll to position [204, 0]
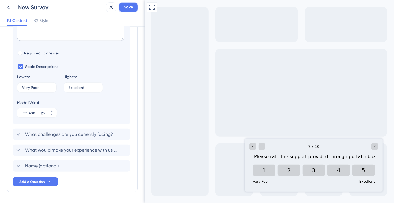
click at [133, 4] on button "Save" at bounding box center [128, 7] width 20 height 10
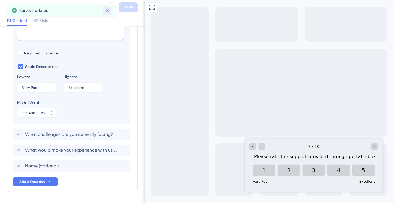
click at [110, 9] on icon at bounding box center [107, 11] width 6 height 6
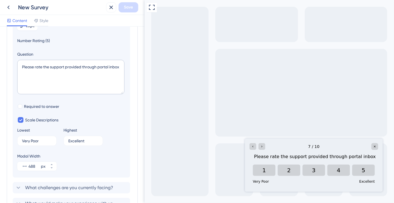
scroll to position [120, 0]
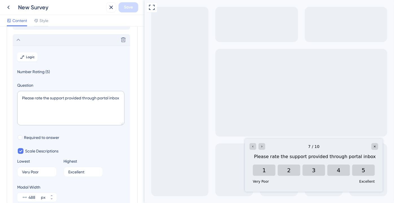
click at [20, 39] on icon at bounding box center [18, 39] width 7 height 7
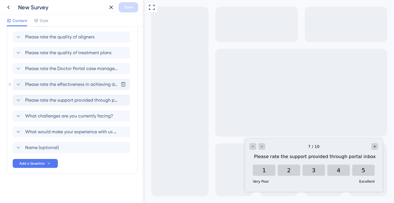
click at [62, 86] on span "Please rate the effectiveness in achieving desired outcomes" at bounding box center [71, 84] width 93 height 7
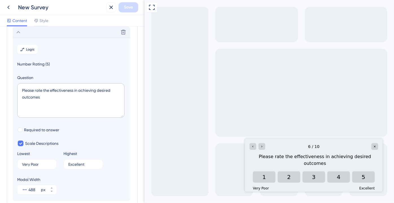
scroll to position [0, 0]
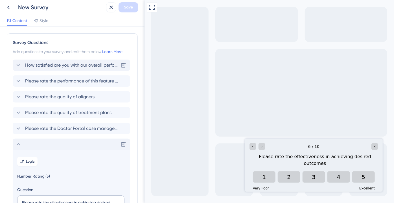
click at [70, 60] on div "How satisfied are you with our overall performance? [GEOGRAPHIC_DATA]" at bounding box center [71, 64] width 117 height 11
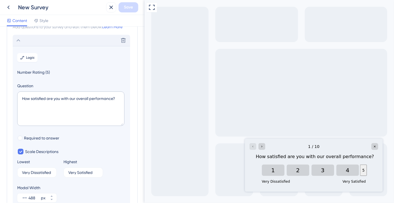
scroll to position [33, 0]
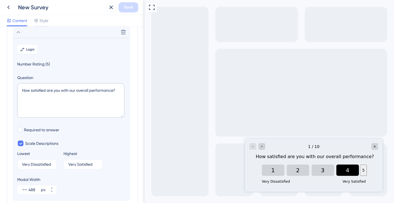
click at [344, 169] on button "4" at bounding box center [347, 169] width 23 height 11
click at [357, 167] on button "5" at bounding box center [354, 169] width 23 height 11
click at [263, 144] on div "Go to Question 2" at bounding box center [261, 146] width 7 height 7
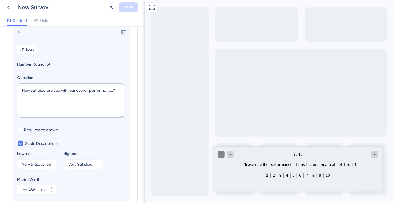
click at [220, 153] on icon "Go to Question 1" at bounding box center [220, 153] width 3 height 3
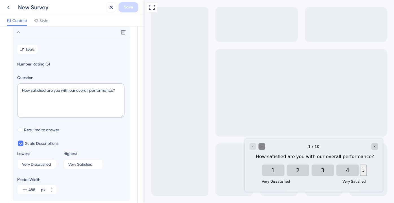
click at [264, 143] on div "Go to Question 2" at bounding box center [261, 146] width 7 height 7
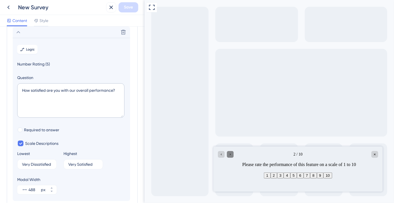
click at [230, 156] on div "Go to Question 3" at bounding box center [229, 154] width 7 height 7
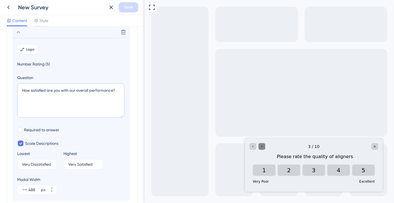
click at [262, 146] on icon "Go to Question 4" at bounding box center [261, 145] width 3 height 3
click at [262, 146] on icon "Go to Question 5" at bounding box center [261, 145] width 3 height 3
click at [262, 146] on icon "Go to Question 6" at bounding box center [261, 145] width 3 height 3
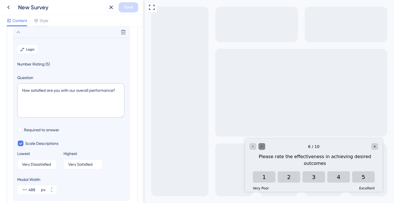
click at [262, 146] on icon "Go to Question 7" at bounding box center [261, 145] width 3 height 3
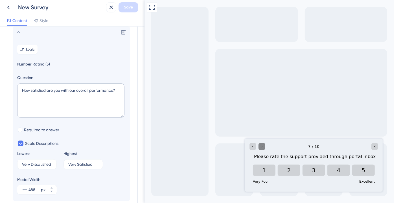
click at [262, 146] on icon "Go to Question 8" at bounding box center [261, 145] width 3 height 3
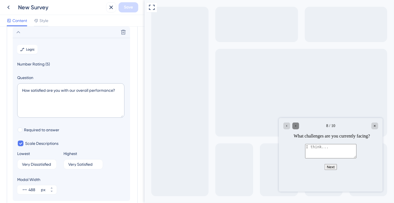
click at [298, 125] on div "Go to Question 9" at bounding box center [295, 125] width 7 height 7
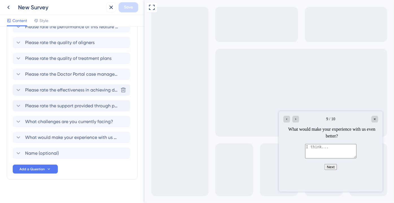
scroll to position [222, 0]
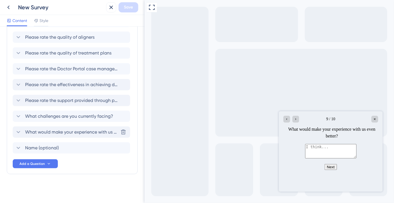
click at [60, 134] on span "What would make your experience with us even better?" at bounding box center [71, 132] width 93 height 7
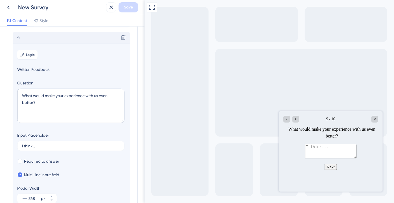
scroll to position [159, 0]
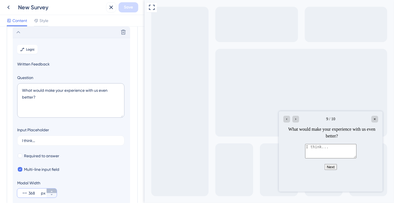
click at [49, 190] on button "368 px" at bounding box center [52, 190] width 10 height 5
click at [50, 190] on icon at bounding box center [51, 190] width 3 height 3
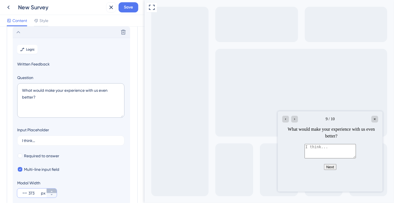
click at [50, 190] on icon at bounding box center [51, 190] width 3 height 3
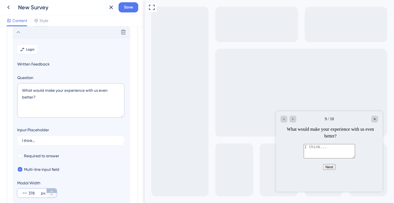
click at [51, 190] on icon at bounding box center [51, 190] width 3 height 3
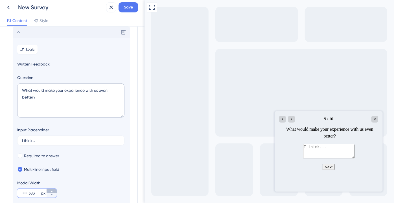
click at [51, 190] on icon at bounding box center [51, 190] width 3 height 3
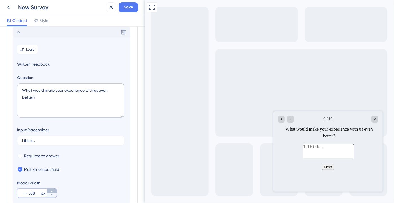
click at [51, 190] on icon at bounding box center [51, 190] width 3 height 3
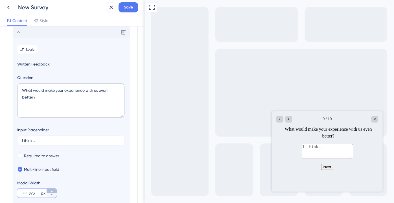
click at [51, 190] on icon at bounding box center [51, 190] width 3 height 3
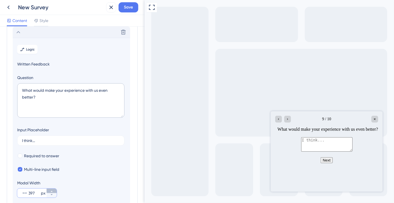
click at [51, 190] on icon at bounding box center [51, 190] width 3 height 3
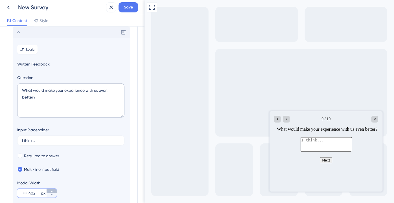
click at [51, 190] on icon at bounding box center [51, 190] width 3 height 3
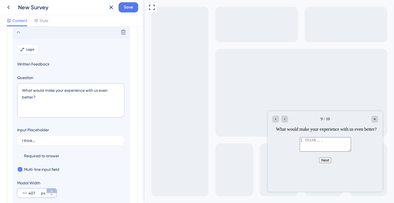
click at [51, 190] on icon at bounding box center [51, 190] width 3 height 3
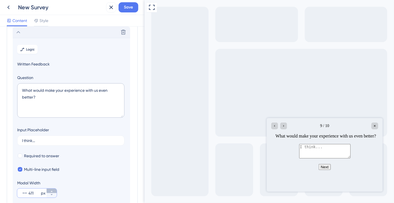
click at [51, 190] on icon at bounding box center [51, 190] width 3 height 3
type input "415"
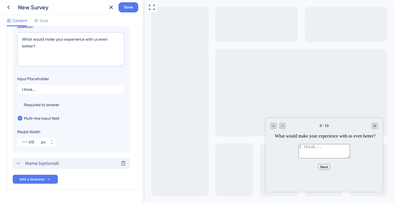
click at [51, 160] on span "Name (optional)" at bounding box center [42, 163] width 34 height 7
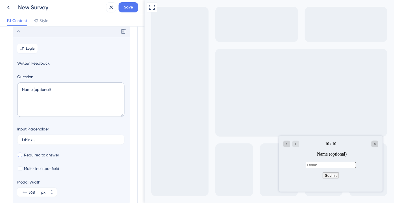
scroll to position [175, 0]
click at [31, 195] on input "368" at bounding box center [33, 192] width 11 height 7
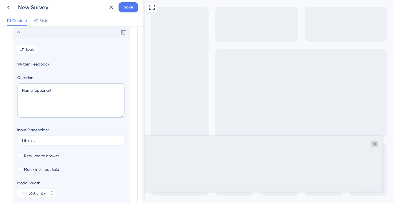
click at [32, 184] on div "Modal Width" at bounding box center [36, 182] width 39 height 7
click at [37, 194] on input "36815" at bounding box center [33, 192] width 11 height 7
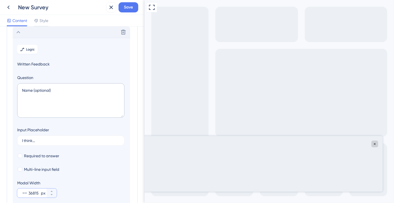
click at [37, 194] on input "36815" at bounding box center [33, 192] width 11 height 7
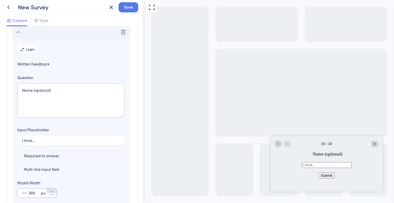
click at [48, 189] on button "398 px" at bounding box center [52, 190] width 10 height 5
click at [49, 189] on button "399 px" at bounding box center [52, 190] width 10 height 5
click at [49, 189] on button "400 px" at bounding box center [52, 190] width 10 height 5
click at [49, 189] on button "401 px" at bounding box center [52, 190] width 10 height 5
click at [49, 189] on button "402 px" at bounding box center [52, 190] width 10 height 5
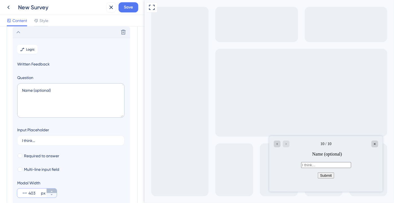
click at [49, 189] on button "403 px" at bounding box center [52, 190] width 10 height 5
click at [49, 189] on button "404 px" at bounding box center [52, 190] width 10 height 5
click at [49, 189] on button "405 px" at bounding box center [52, 190] width 10 height 5
click at [49, 189] on button "406 px" at bounding box center [52, 190] width 10 height 5
click at [49, 189] on button "407 px" at bounding box center [52, 190] width 10 height 5
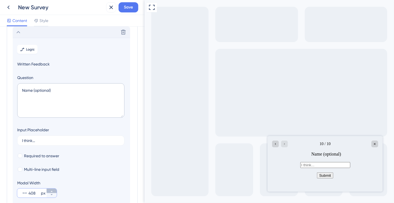
click at [49, 189] on button "408 px" at bounding box center [52, 190] width 10 height 5
click at [49, 189] on button "409 px" at bounding box center [52, 190] width 10 height 5
click at [49, 189] on button "410 px" at bounding box center [52, 190] width 10 height 5
click at [49, 189] on button "411 px" at bounding box center [52, 190] width 10 height 5
click at [49, 189] on button "412 px" at bounding box center [52, 190] width 10 height 5
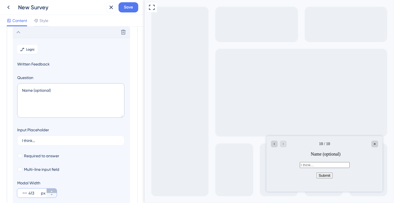
click at [49, 189] on button "413 px" at bounding box center [52, 190] width 10 height 5
click at [49, 189] on button "414 px" at bounding box center [52, 190] width 10 height 5
type input "415"
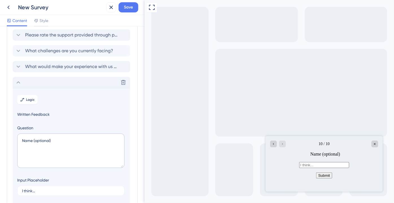
scroll to position [124, 0]
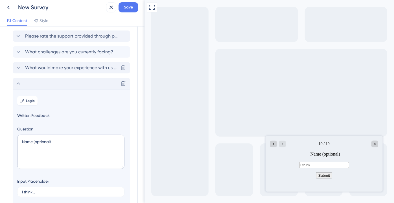
click at [29, 69] on span "What would make your experience with us even better?" at bounding box center [71, 67] width 93 height 7
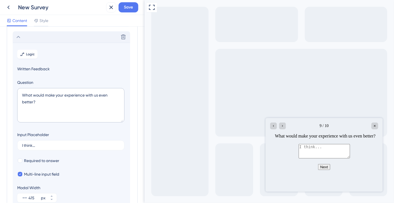
scroll to position [159, 0]
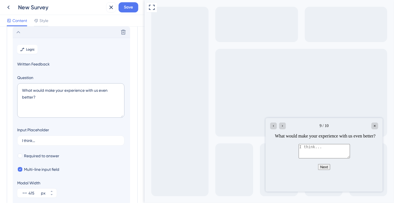
click at [18, 32] on icon at bounding box center [19, 32] width 4 height 2
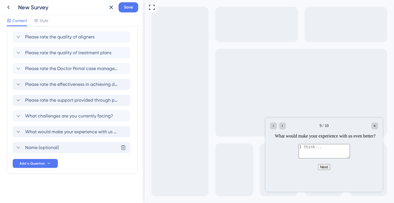
click at [37, 139] on div "How satisfied are you with our overall performance? Please rate the performance…" at bounding box center [72, 76] width 119 height 153
click at [36, 129] on span "What would make your experience with us even better?" at bounding box center [71, 131] width 93 height 7
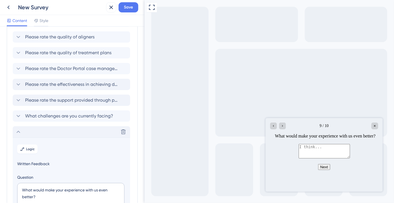
scroll to position [159, 0]
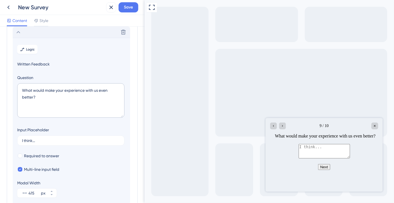
click at [21, 35] on div "Delete" at bounding box center [71, 31] width 117 height 11
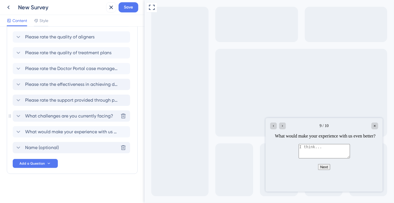
click at [36, 119] on div "What challenges are you currently facing? [GEOGRAPHIC_DATA]" at bounding box center [71, 115] width 117 height 11
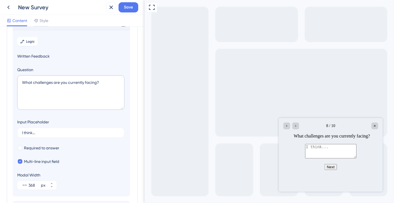
scroll to position [143, 0]
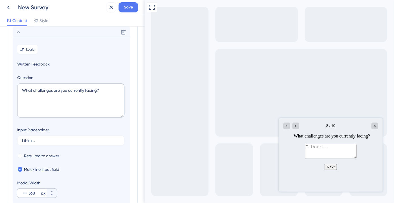
click at [37, 196] on div "368 px" at bounding box center [31, 192] width 29 height 9
click at [37, 196] on input "368" at bounding box center [33, 192] width 11 height 7
click at [34, 193] on input "368" at bounding box center [33, 192] width 11 height 7
click at [33, 193] on input "368" at bounding box center [33, 192] width 11 height 7
type input "415"
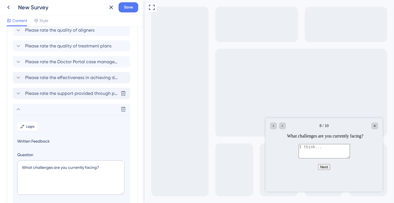
click at [48, 91] on span "Please rate the support provided through portal inbox" at bounding box center [71, 93] width 93 height 7
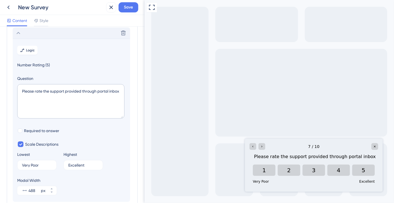
scroll to position [128, 0]
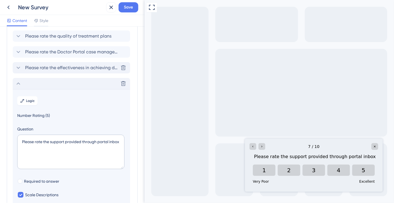
click at [40, 69] on span "Please rate the effectiveness in achieving desired outcomes" at bounding box center [71, 67] width 93 height 7
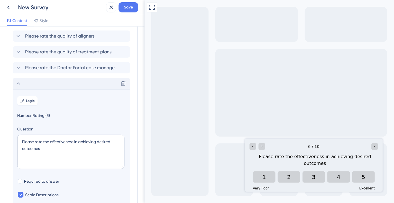
click at [40, 69] on span "Please rate the Doctor Portal case management system" at bounding box center [71, 67] width 93 height 7
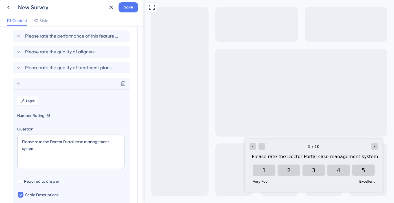
click at [40, 69] on span "Please rate the quality of treatment plans" at bounding box center [68, 67] width 86 height 7
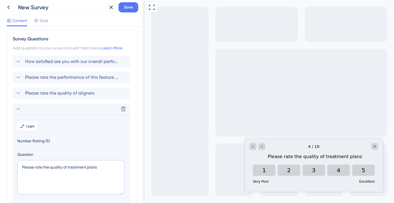
scroll to position [3, 0]
click at [40, 90] on span "Please rate the quality of aligners" at bounding box center [59, 93] width 69 height 7
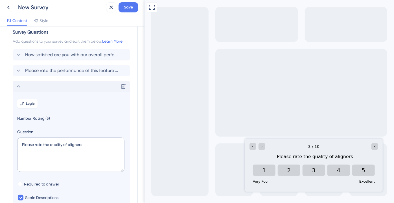
scroll to position [0, 0]
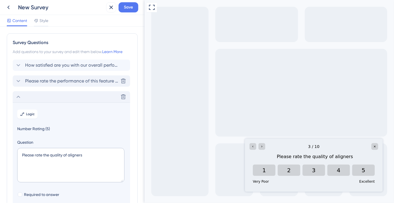
click at [40, 82] on span "Please rate the performance of this feature on a scale of 1 to 10" at bounding box center [71, 81] width 93 height 7
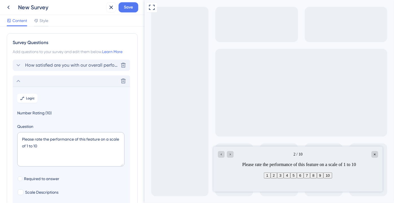
click at [44, 69] on div "How satisfied are you with our overall performance? [GEOGRAPHIC_DATA]" at bounding box center [71, 64] width 117 height 11
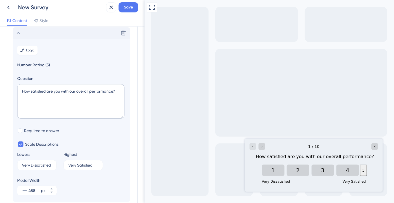
scroll to position [33, 0]
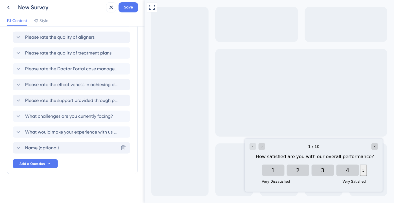
click at [65, 146] on div "Name (optional) Delete" at bounding box center [71, 147] width 117 height 11
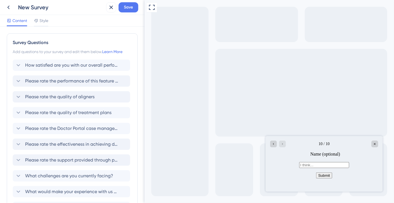
scroll to position [0, 0]
click at [66, 61] on div "How satisfied are you with our overall performance? [GEOGRAPHIC_DATA]" at bounding box center [71, 64] width 117 height 11
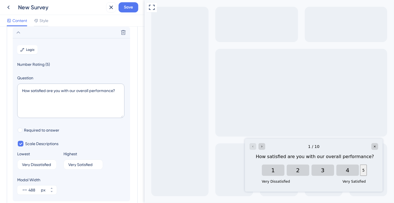
scroll to position [33, 0]
click at [261, 147] on icon "Go to Question 2" at bounding box center [261, 145] width 3 height 3
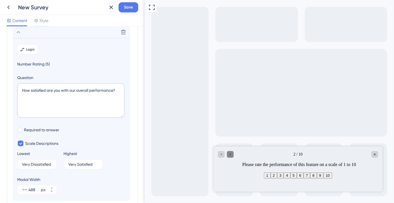
click at [230, 153] on icon "Go to Question 3" at bounding box center [229, 153] width 3 height 3
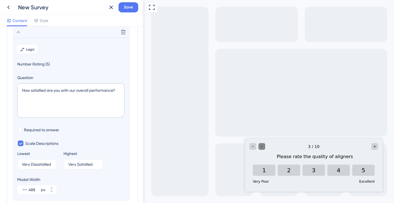
click at [264, 147] on div "Go to Question 4" at bounding box center [261, 146] width 7 height 7
click at [264, 147] on div "Go to Question 5" at bounding box center [261, 146] width 7 height 7
click at [264, 147] on div "Go to Question 6" at bounding box center [261, 146] width 7 height 7
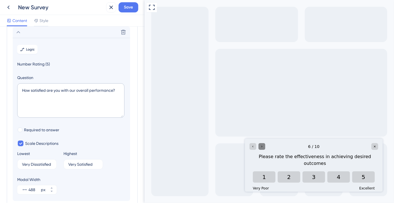
click at [264, 147] on div "Go to Question 7" at bounding box center [261, 146] width 7 height 7
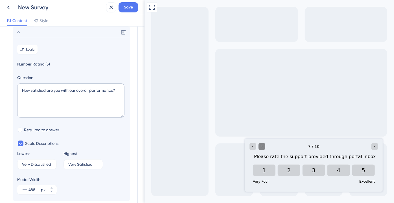
click at [264, 147] on div "Go to Question 8" at bounding box center [261, 146] width 7 height 7
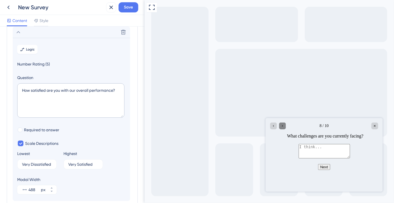
click at [283, 126] on icon "Go to Question 9" at bounding box center [281, 125] width 3 height 3
click at [283, 126] on icon "Go to Question 10" at bounding box center [281, 125] width 3 height 3
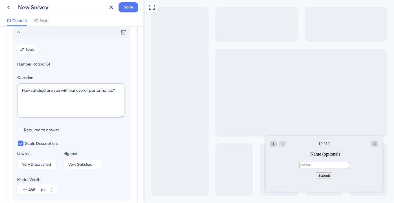
click at [25, 33] on div "Delete" at bounding box center [71, 31] width 117 height 11
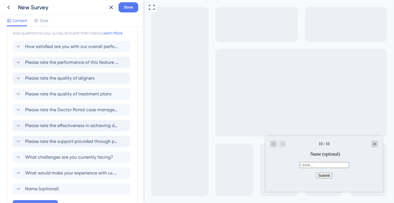
scroll to position [0, 0]
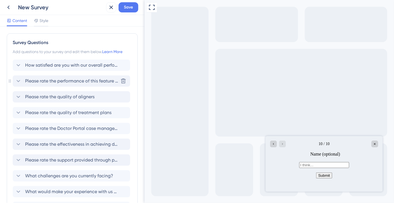
click at [76, 82] on span "Please rate the performance of this feature on a scale of 1 to 10" at bounding box center [71, 81] width 93 height 7
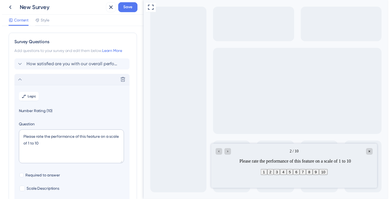
scroll to position [49, 0]
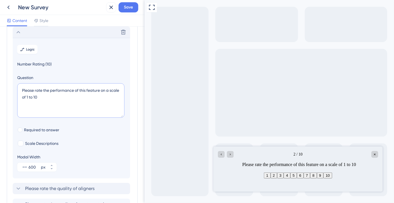
click at [65, 99] on textarea "Please rate the performance of this feature on a scale of 1 to 10" at bounding box center [70, 100] width 107 height 34
paste textarea "How likely are you to recommend us to others?"
type textarea "How likely are you to recommend us to others?"
click at [54, 168] on button "600 px" at bounding box center [52, 169] width 10 height 5
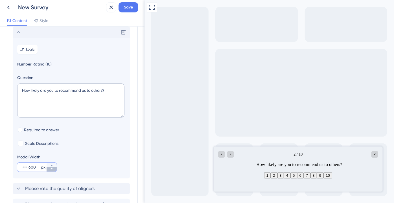
click at [54, 168] on button "600 px" at bounding box center [52, 169] width 10 height 5
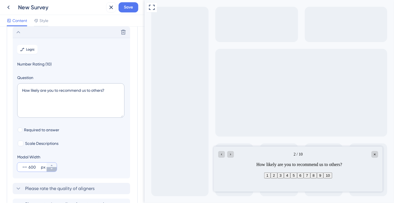
click at [54, 168] on button "600 px" at bounding box center [52, 169] width 10 height 5
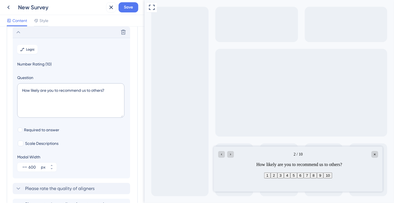
click at [48, 173] on section "Logic Number Rating (10) Question How likely are you to recommend us to others?…" at bounding box center [71, 108] width 117 height 140
click at [49, 169] on button "600 px" at bounding box center [52, 169] width 10 height 5
click at [50, 169] on button "600 px" at bounding box center [52, 169] width 10 height 5
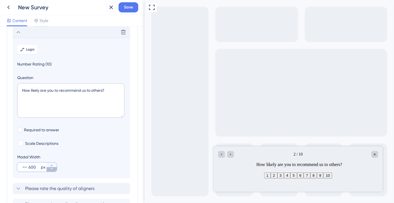
click at [50, 169] on button "600 px" at bounding box center [52, 169] width 10 height 5
click at [50, 168] on icon at bounding box center [51, 168] width 3 height 3
click at [125, 10] on span "Save" at bounding box center [128, 7] width 9 height 7
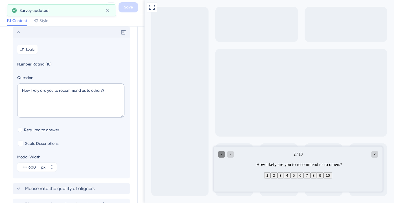
click at [221, 154] on icon "Go to Question 1" at bounding box center [220, 154] width 1 height 2
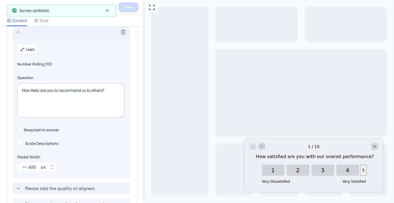
click at [359, 173] on button "5" at bounding box center [362, 169] width 7 height 11
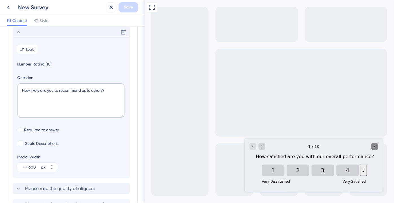
click at [374, 147] on icon "Close survey" at bounding box center [374, 146] width 2 height 2
drag, startPoint x: 246, startPoint y: 107, endPoint x: 145, endPoint y: 56, distance: 112.8
click at [246, 106] on div "Full Screen Preview" at bounding box center [268, 101] width 249 height 203
click at [263, 147] on div "Go to Question 2" at bounding box center [261, 146] width 7 height 7
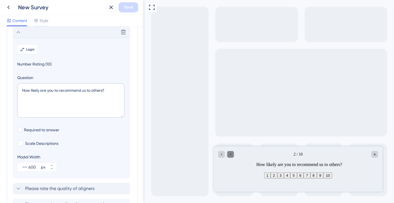
click at [233, 154] on div "Go to Question 3" at bounding box center [230, 154] width 7 height 7
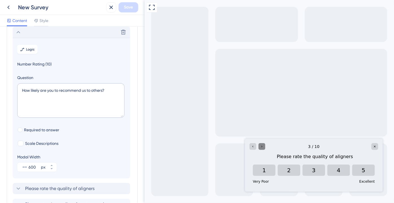
click at [261, 147] on icon "Go to Question 4" at bounding box center [261, 146] width 1 height 2
click at [261, 147] on icon "Go to Question 5" at bounding box center [261, 146] width 1 height 2
click at [261, 147] on icon "Go to Question 6" at bounding box center [261, 146] width 1 height 2
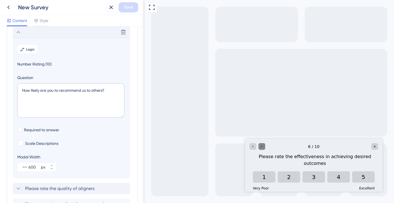
click at [261, 147] on icon "Go to Question 7" at bounding box center [261, 146] width 1 height 2
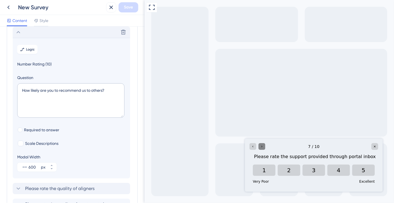
click at [261, 147] on icon "Go to Question 8" at bounding box center [261, 146] width 1 height 2
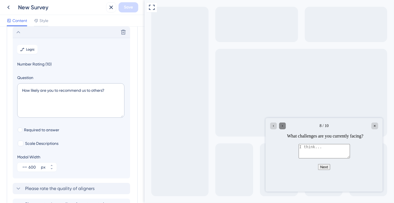
click at [282, 127] on icon "Go to Question 9" at bounding box center [281, 125] width 3 height 3
click at [282, 127] on icon "Go to Question 10" at bounding box center [281, 125] width 3 height 3
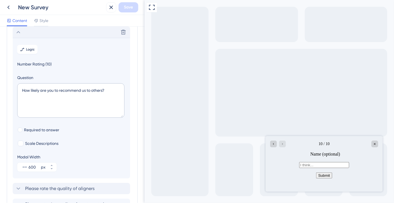
click at [20, 7] on div "New Survey" at bounding box center [61, 7] width 86 height 8
click at [40, 20] on span "Style" at bounding box center [43, 20] width 9 height 7
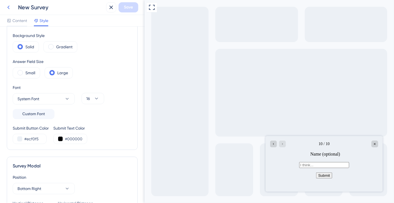
click at [10, 10] on icon at bounding box center [8, 7] width 7 height 7
